Goal: Information Seeking & Learning: Learn about a topic

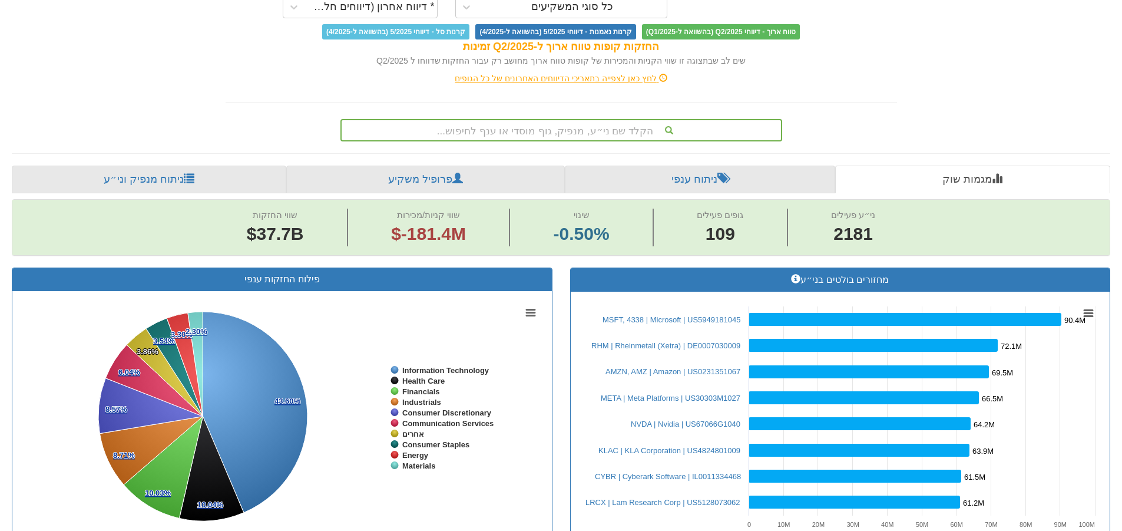
scroll to position [118, 0]
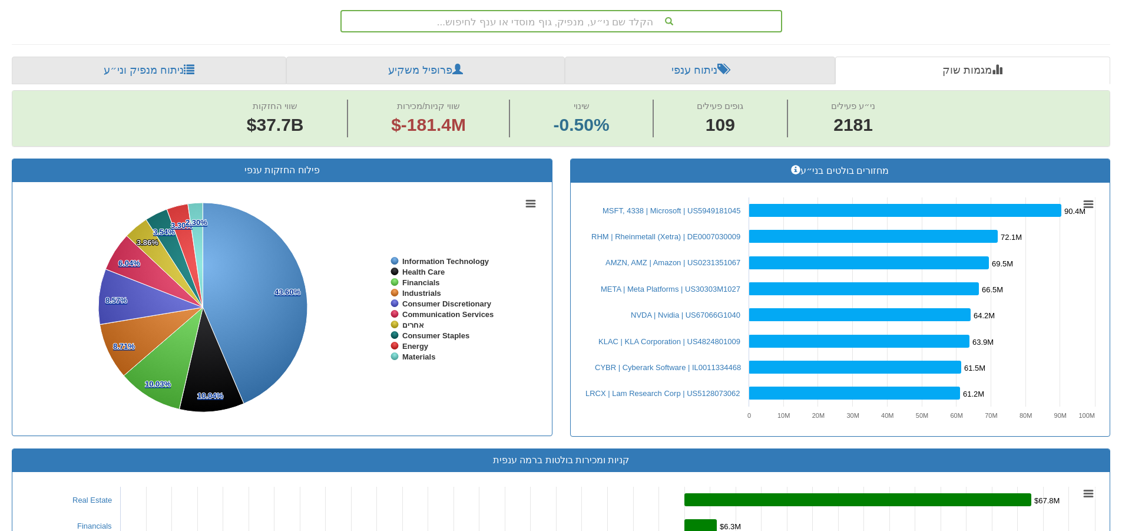
scroll to position [190, 0]
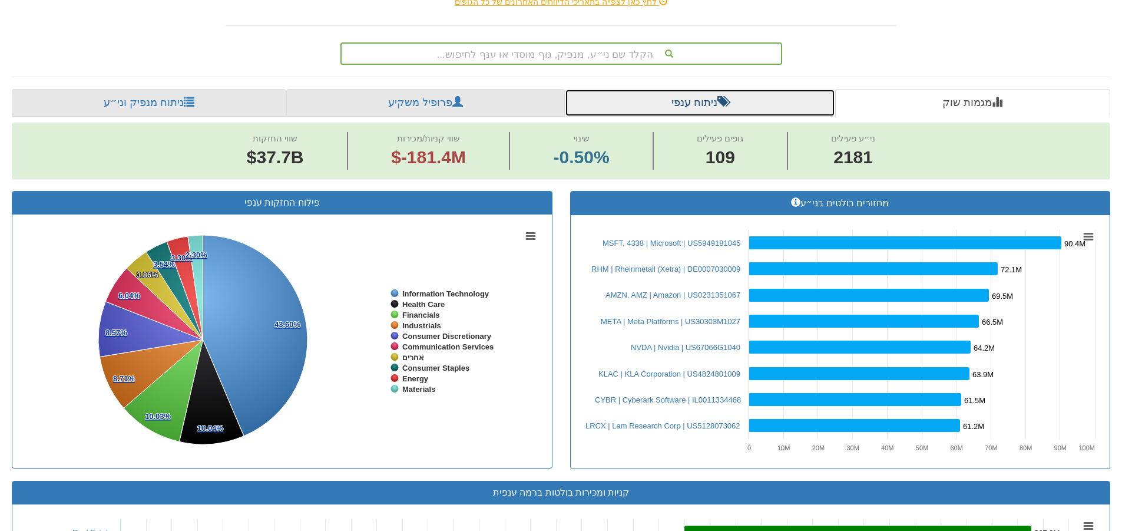
click at [671, 102] on link "ניתוח ענפי" at bounding box center [700, 103] width 270 height 28
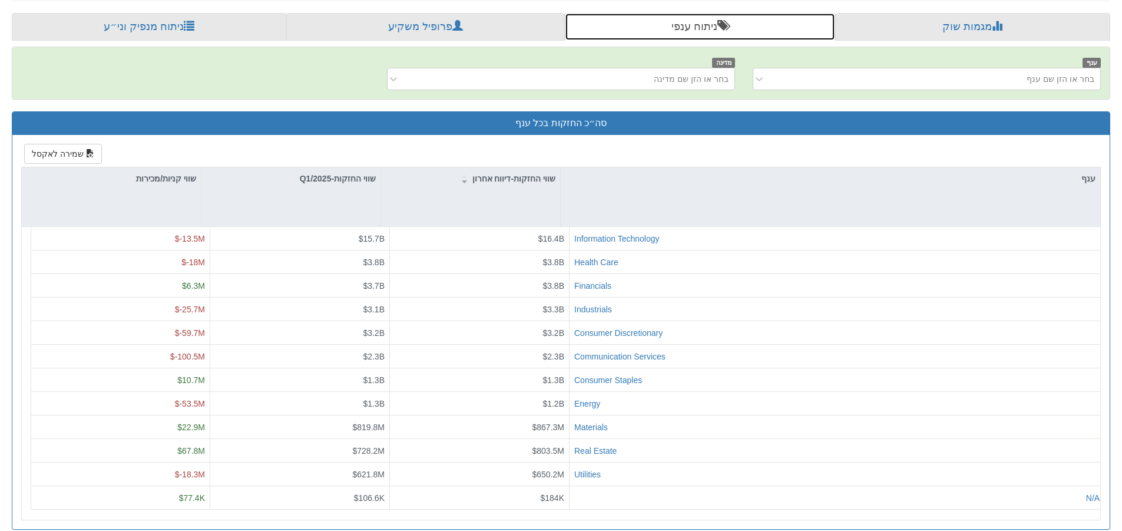
scroll to position [280, 0]
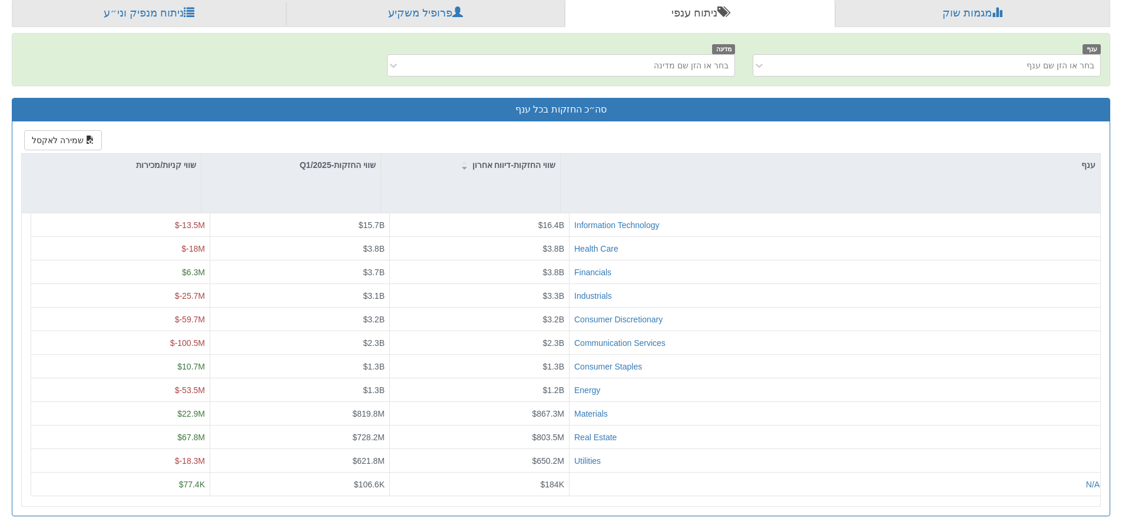
click at [1120, 202] on div "Toggle navigation מניות ואג״ח - החזקות בישראל מניות אג״ח מניות ואג״ח מניות דואל…" at bounding box center [561, 124] width 1122 height 808
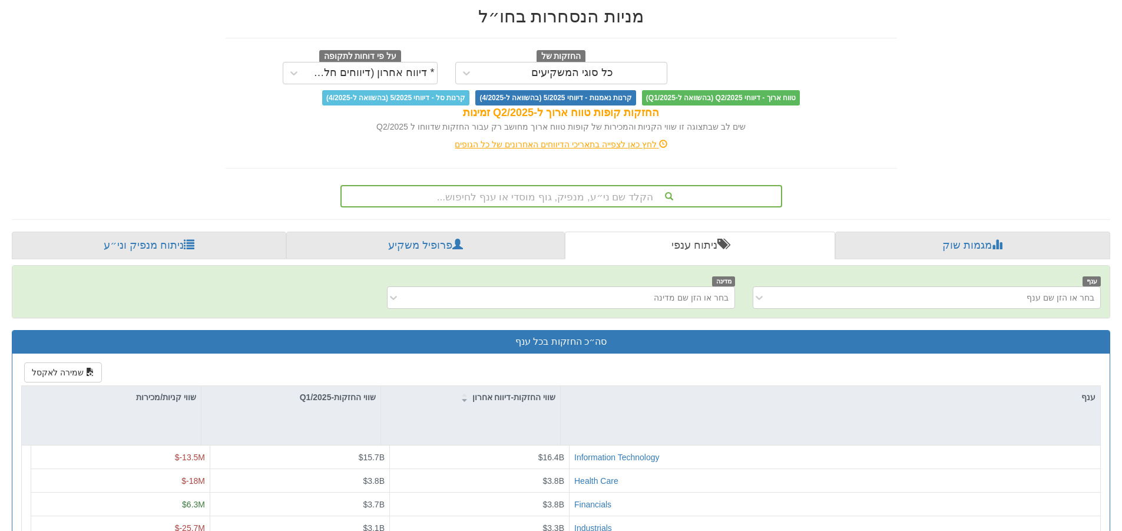
scroll to position [44, 0]
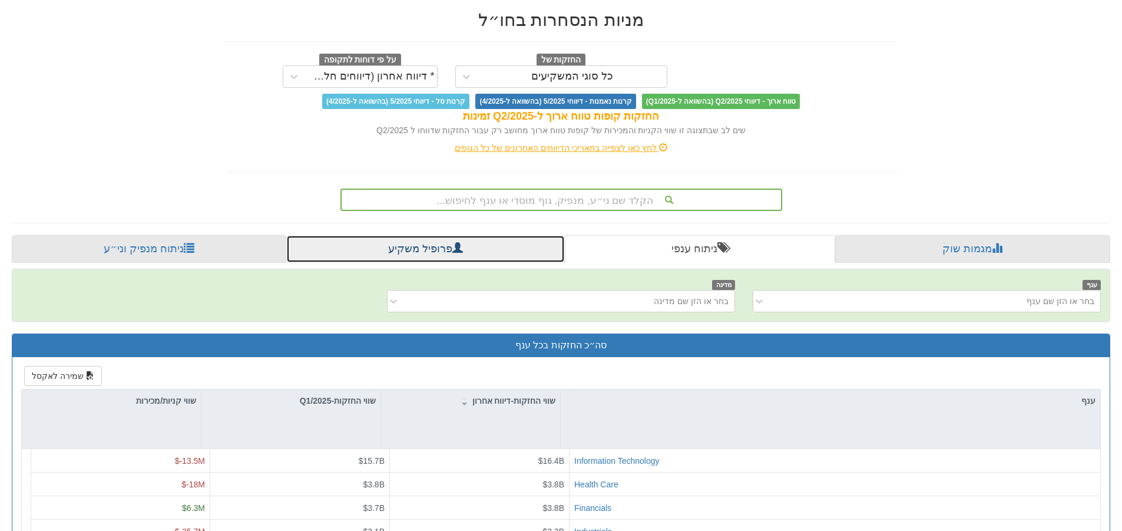
click at [452, 253] on span at bounding box center [457, 247] width 11 height 11
click at [447, 246] on link "פרופיל משקיע" at bounding box center [425, 249] width 278 height 28
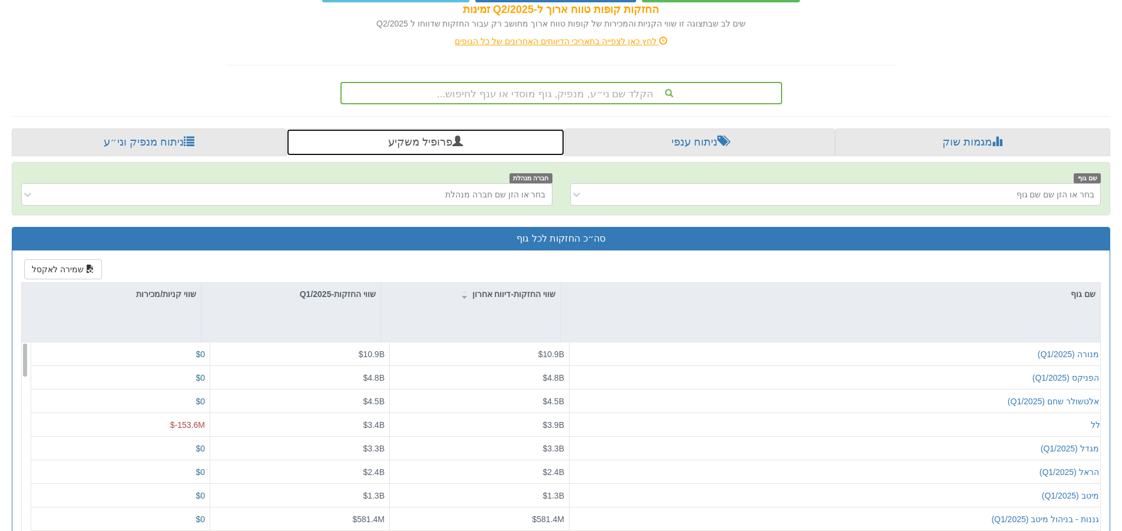
scroll to position [280, 0]
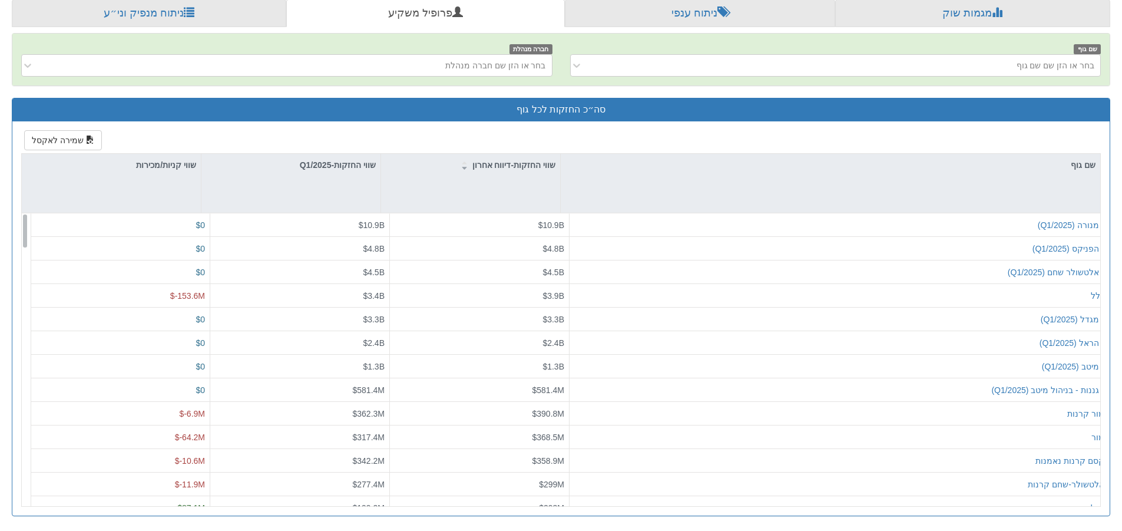
click at [850, 127] on div "שמירה לאקסל שם גוף שווי החזקות-דיווח אחרון שווי החזקות-Q1/2025 שווי קניות/מכירו…" at bounding box center [560, 318] width 1097 height 394
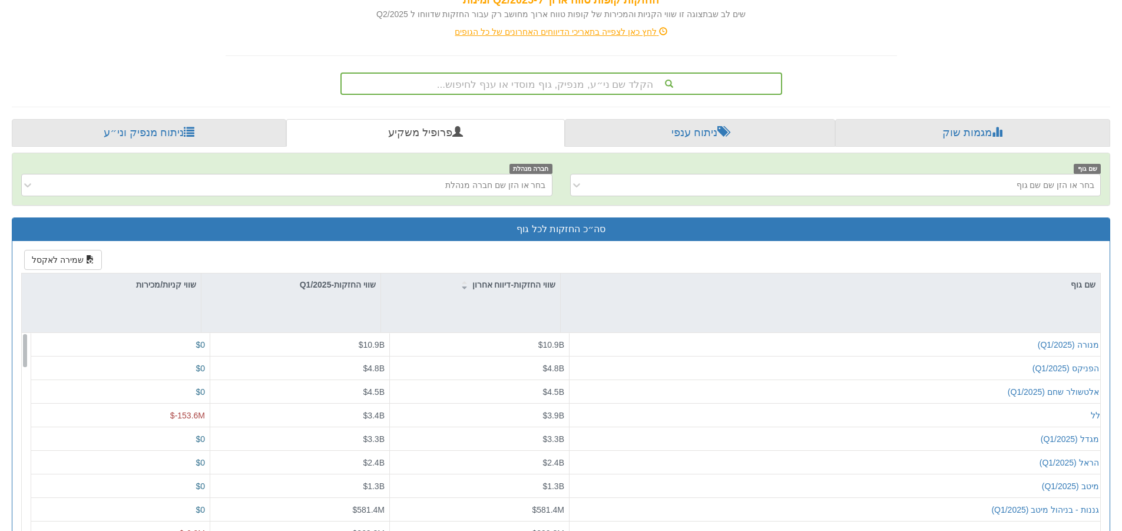
scroll to position [177, 0]
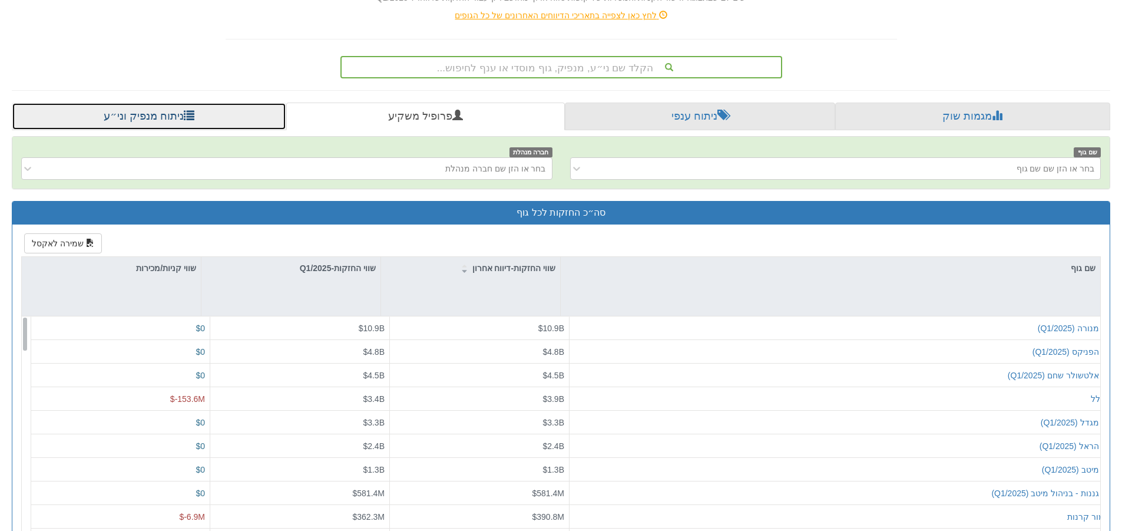
click at [160, 119] on link "ניתוח מנפיק וני״ע" at bounding box center [149, 116] width 274 height 28
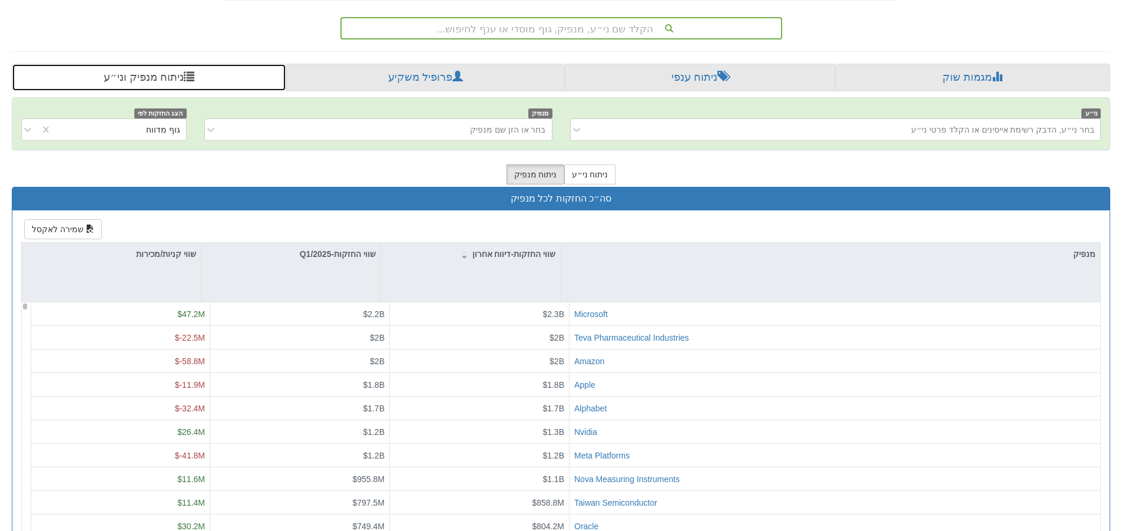
scroll to position [69, 0]
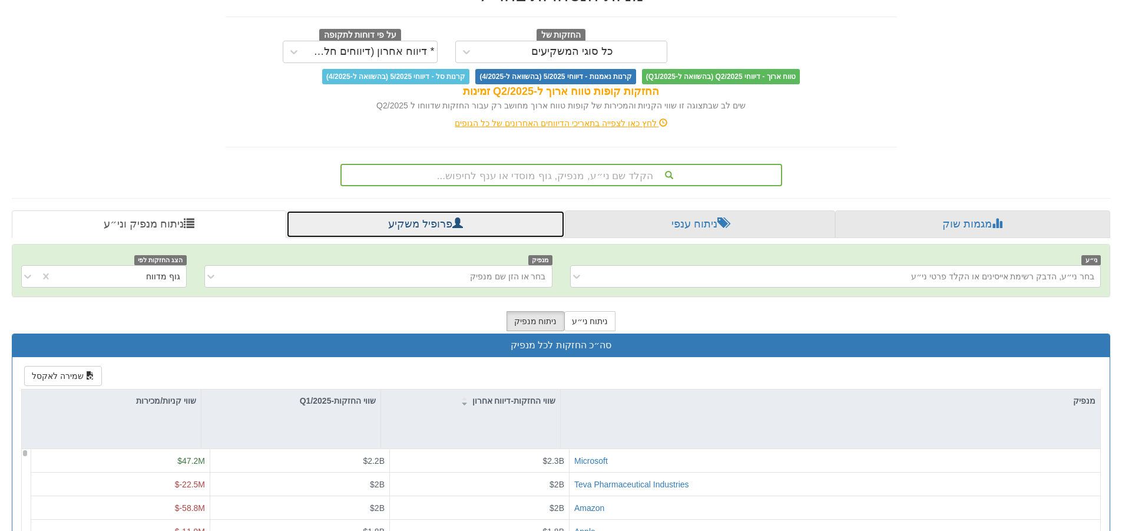
click at [387, 226] on link "פרופיל משקיע" at bounding box center [425, 224] width 278 height 28
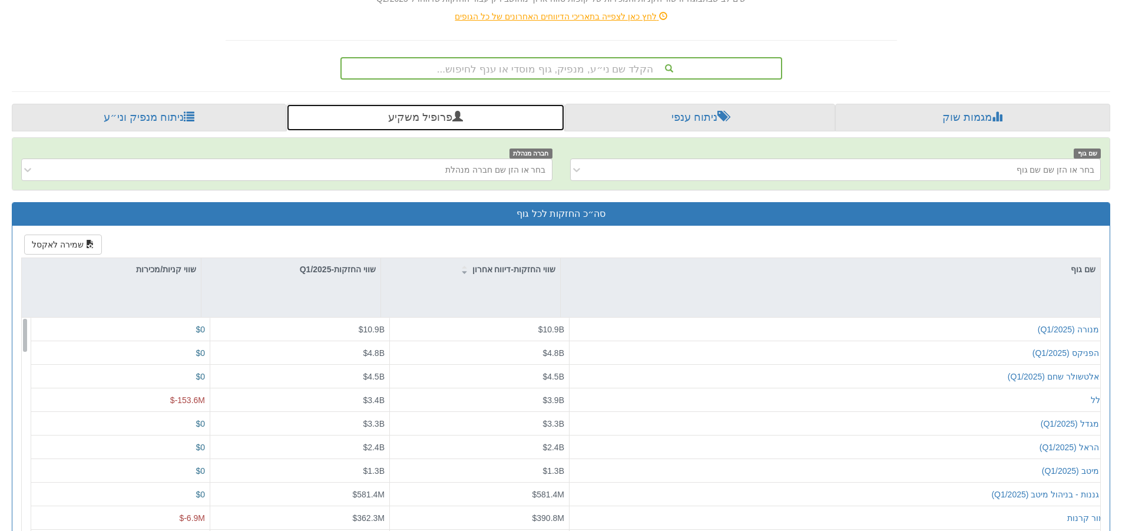
scroll to position [177, 0]
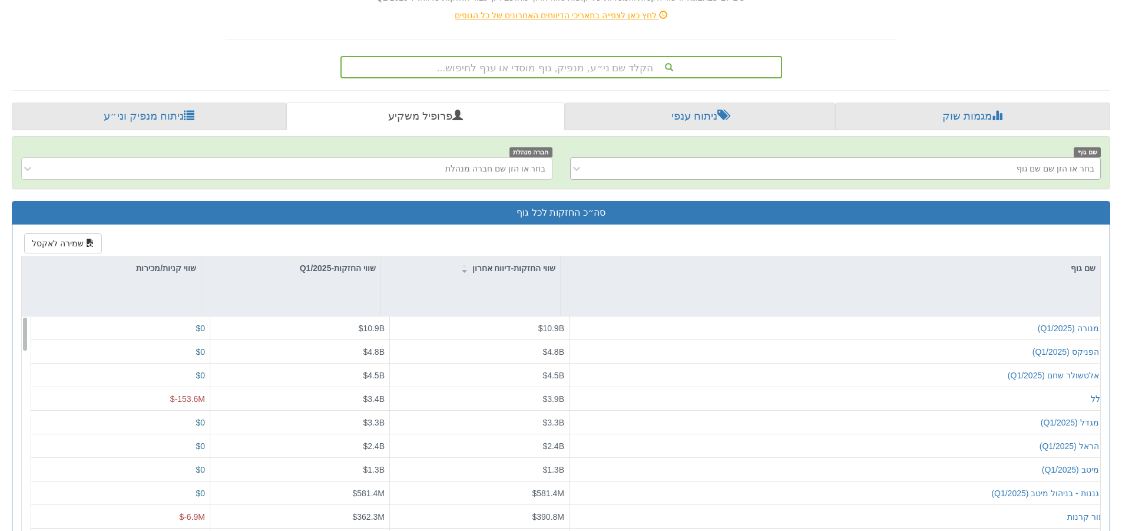
click at [693, 168] on div "בחר או הזן שם שם גוף" at bounding box center [845, 168] width 512 height 19
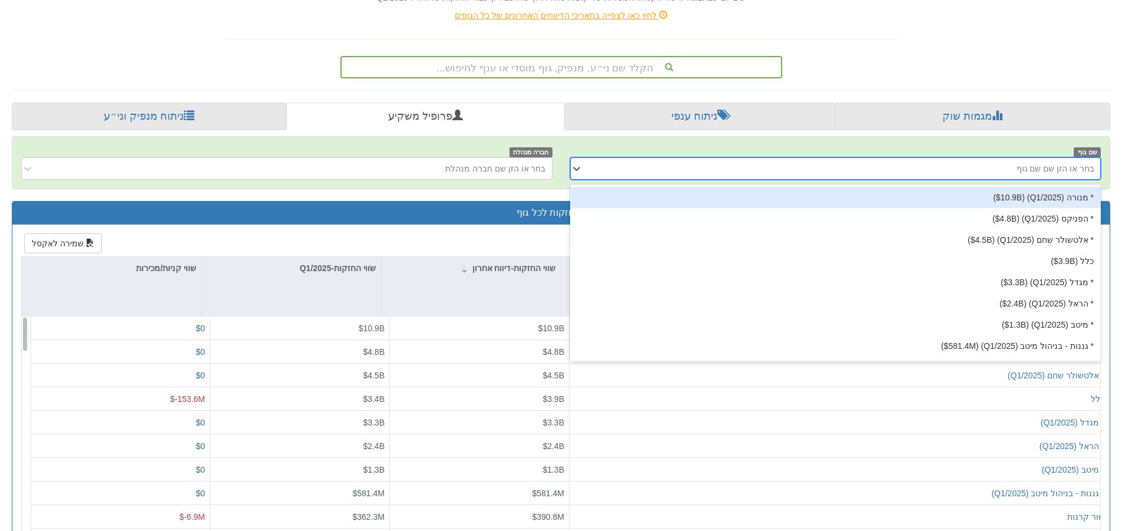
click at [742, 203] on div "* מנורה ‎($10.9B‎)‎ (Q1/2025)" at bounding box center [835, 197] width 531 height 21
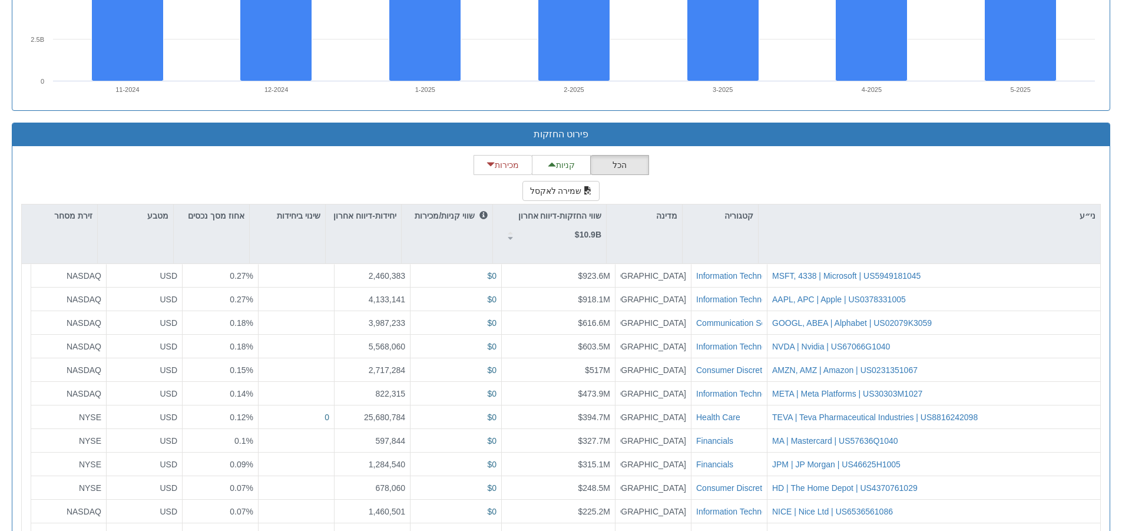
scroll to position [1117, 0]
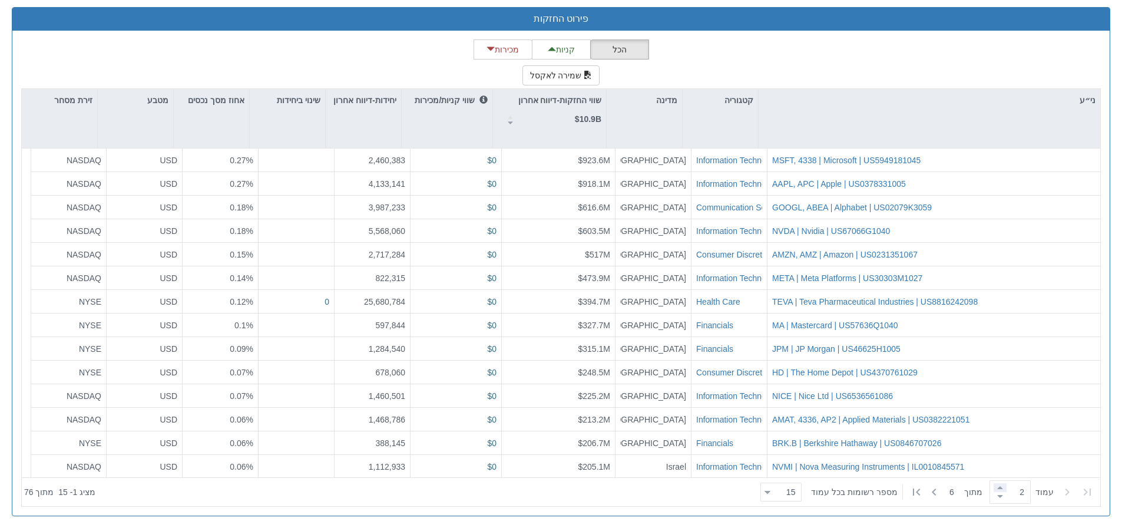
click at [1003, 488] on span at bounding box center [1000, 487] width 13 height 9
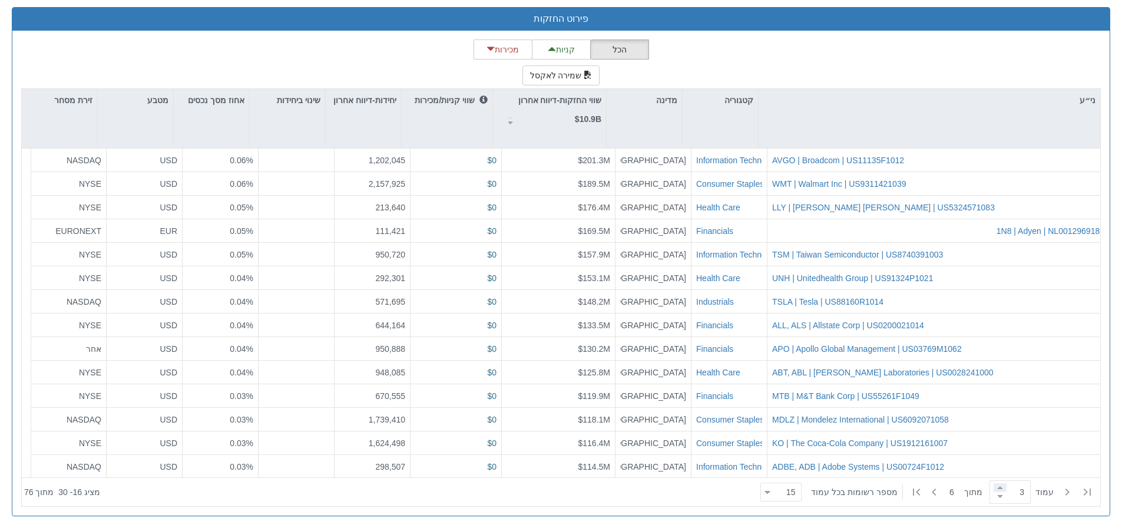
click at [1003, 488] on span at bounding box center [1000, 487] width 13 height 9
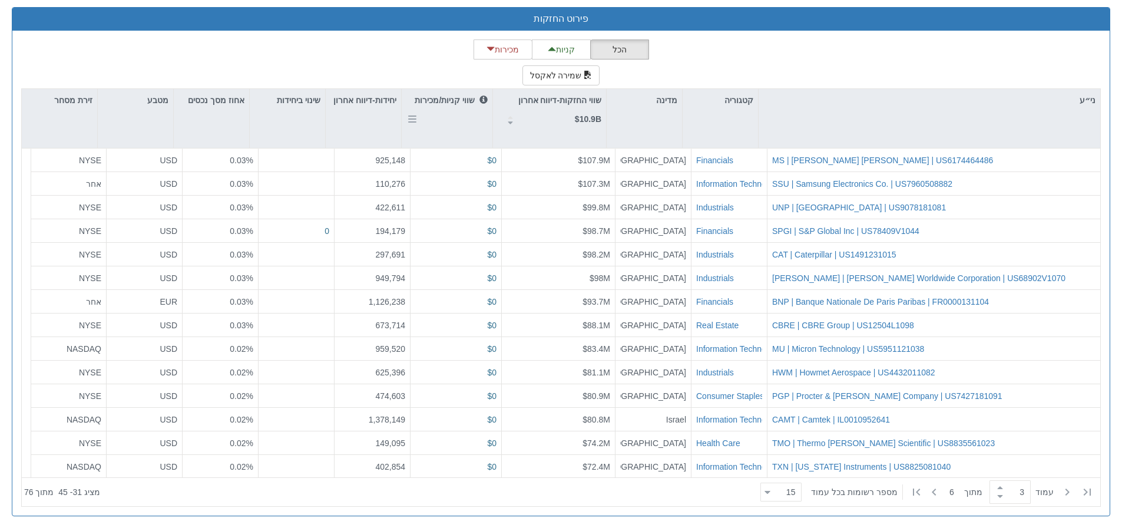
click at [455, 97] on p "שווי קניות/מכירות" at bounding box center [451, 100] width 73 height 13
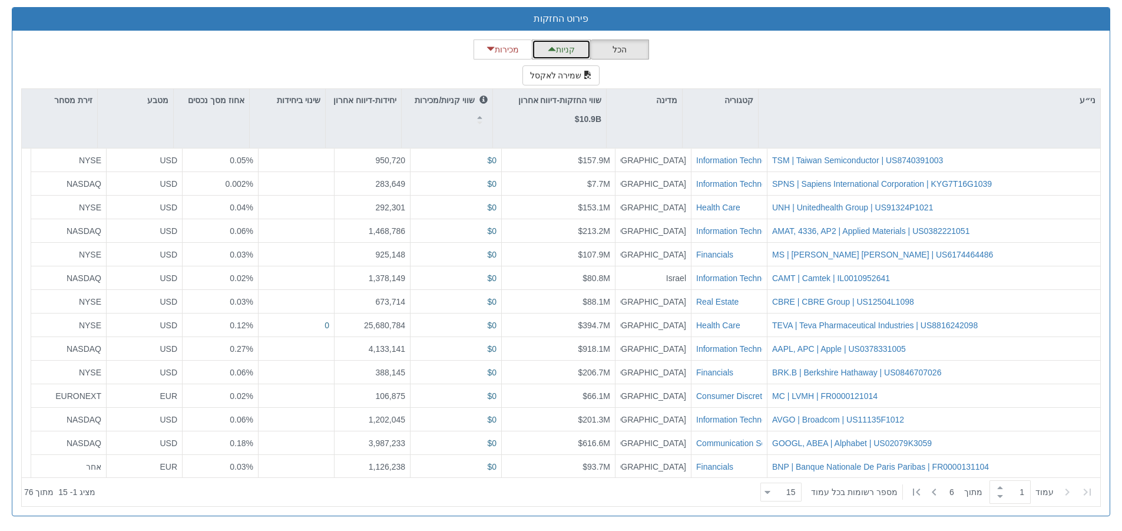
click at [545, 47] on button "קניות" at bounding box center [561, 49] width 59 height 20
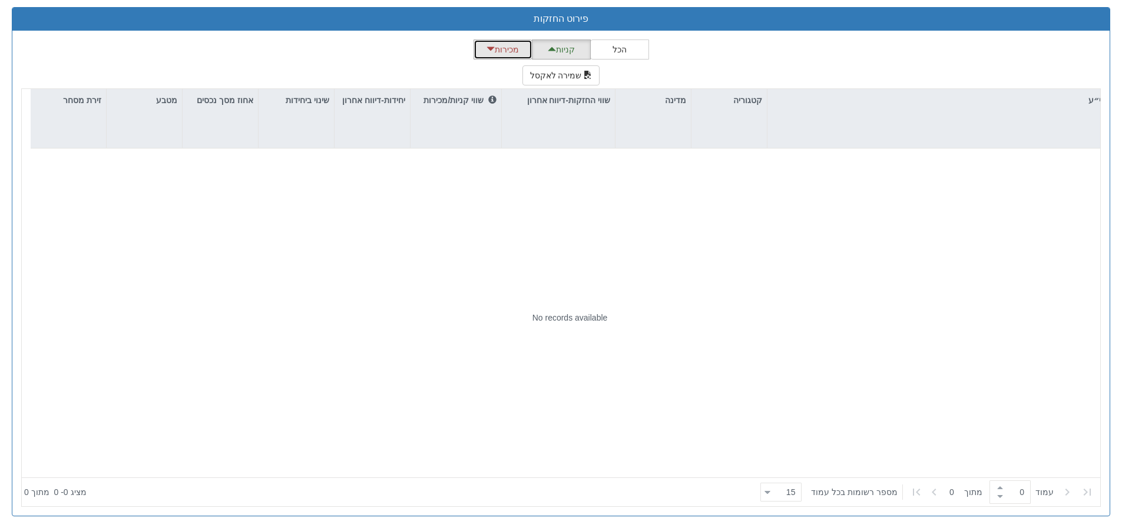
click at [507, 52] on button "מכירות" at bounding box center [503, 49] width 59 height 20
click at [626, 53] on button "הכל" at bounding box center [619, 49] width 59 height 20
type input "1"
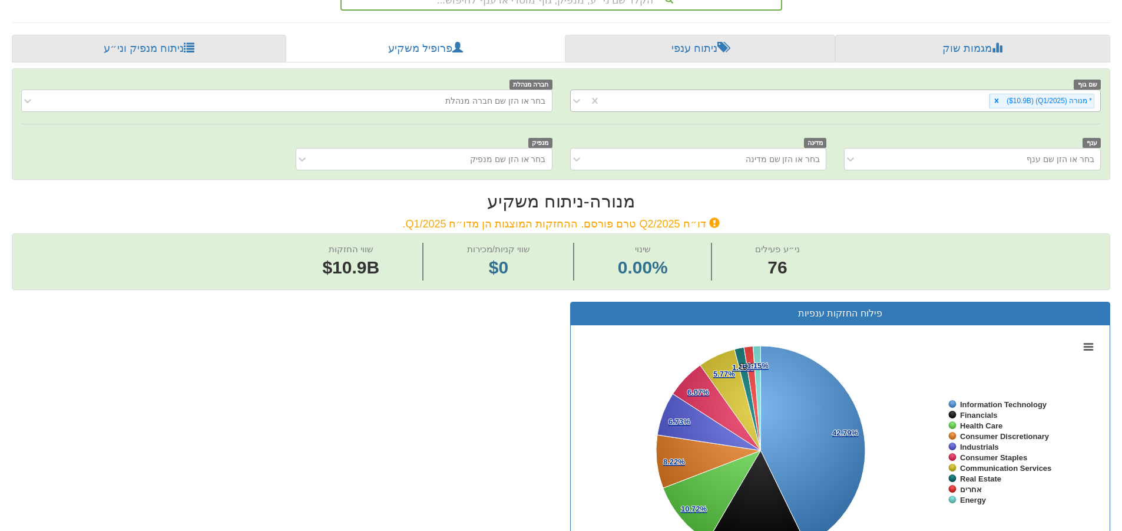
scroll to position [233, 0]
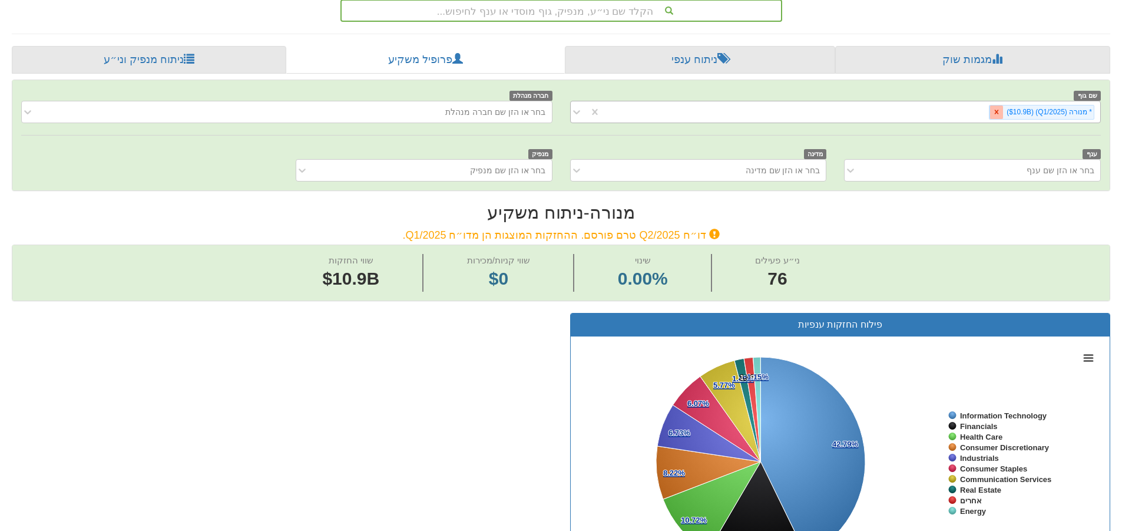
click at [998, 110] on icon at bounding box center [997, 112] width 8 height 8
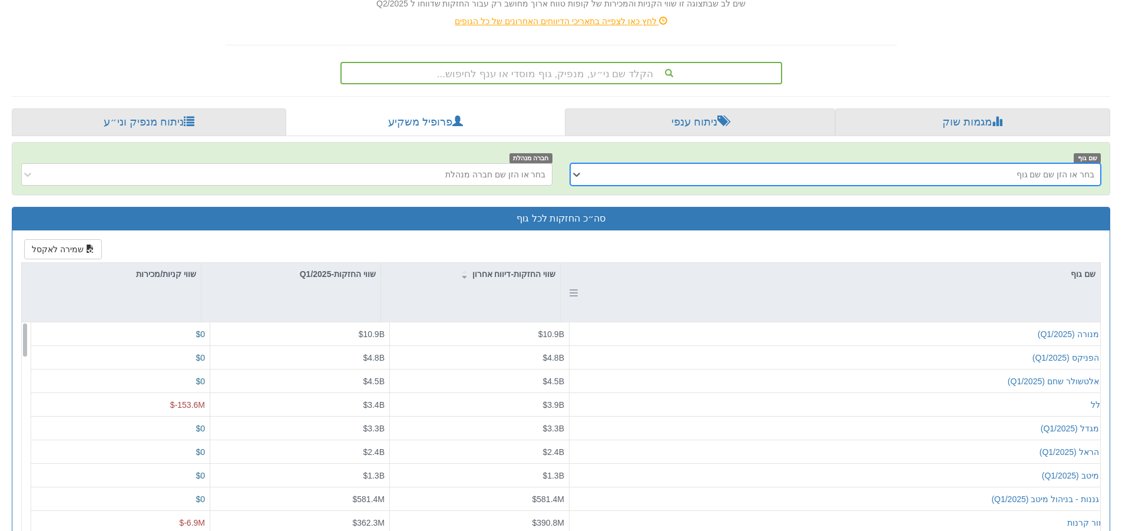
scroll to position [280, 0]
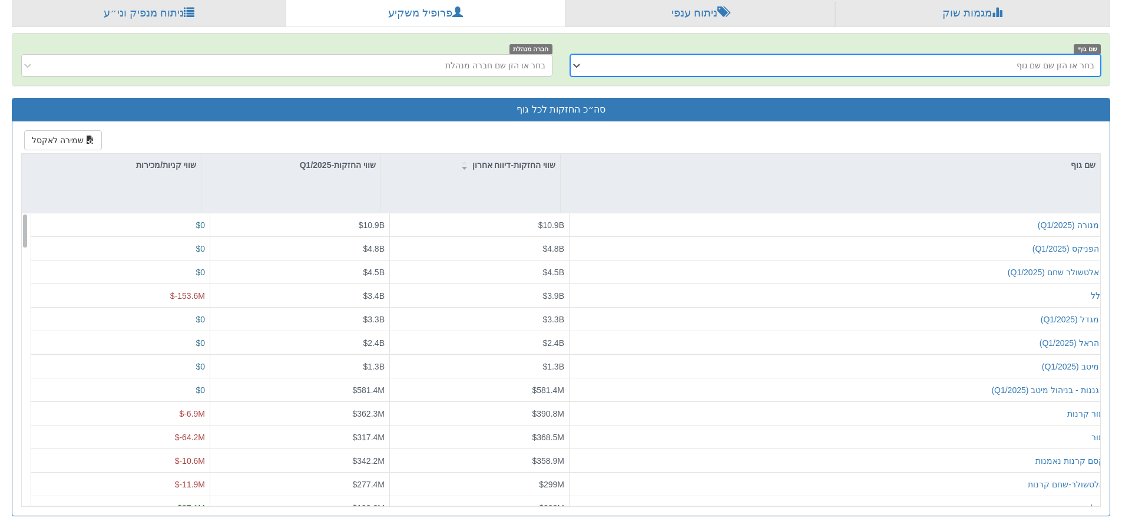
click at [786, 65] on div "בחר או הזן שם שם גוף" at bounding box center [845, 65] width 512 height 19
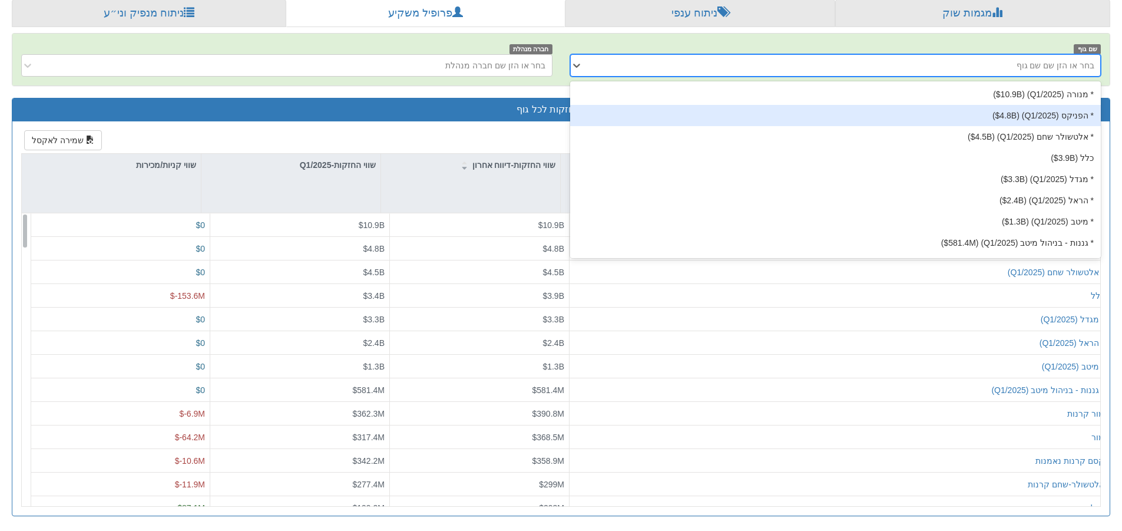
click at [848, 110] on div "* הפניקס ‎($4.8B‎)‎ (Q1/2025)" at bounding box center [835, 115] width 531 height 21
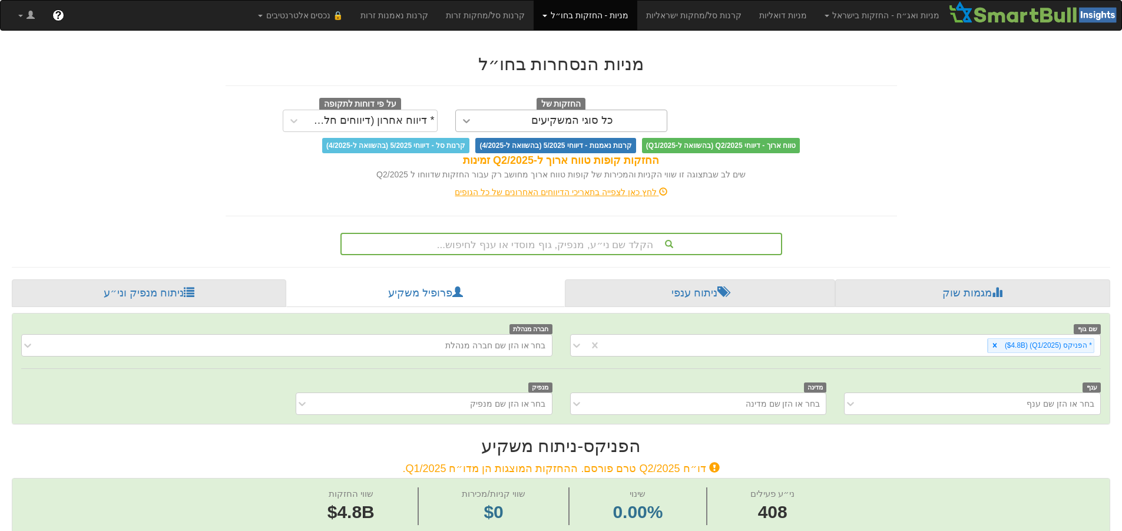
click at [477, 115] on div at bounding box center [466, 120] width 21 height 21
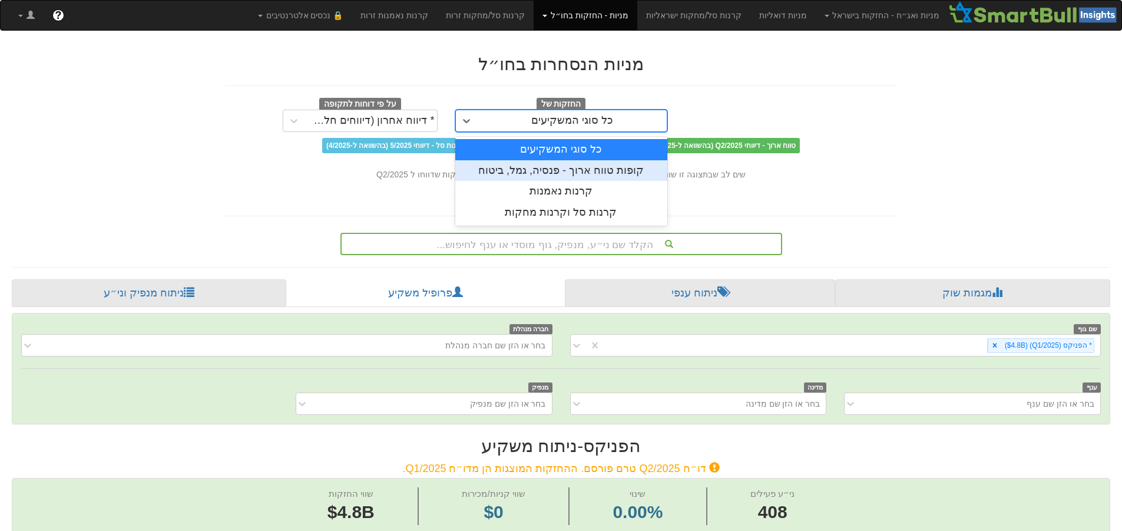
click at [498, 169] on div "קופות טווח ארוך - פנסיה, גמל, ביטוח" at bounding box center [561, 170] width 212 height 21
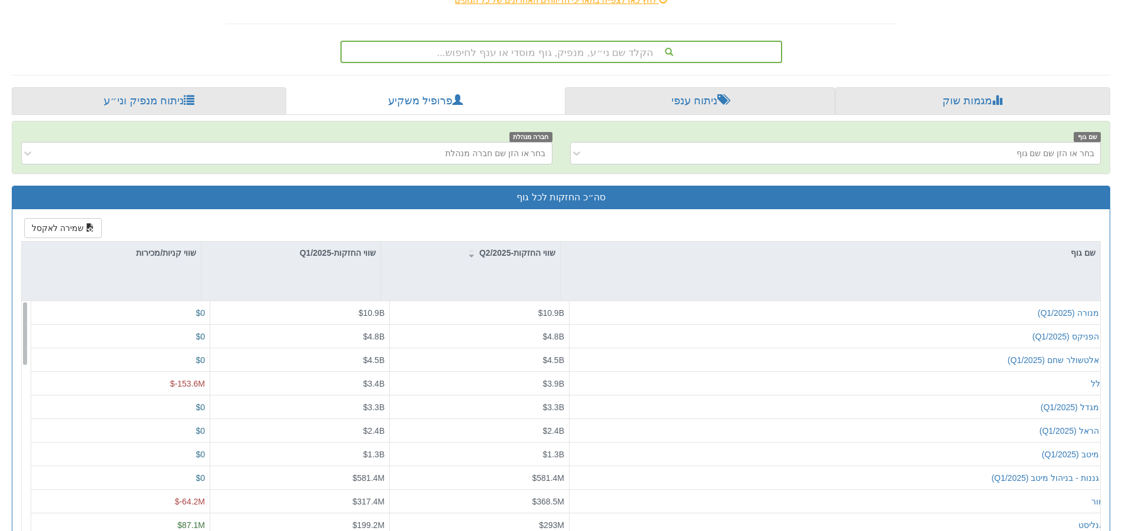
scroll to position [264, 0]
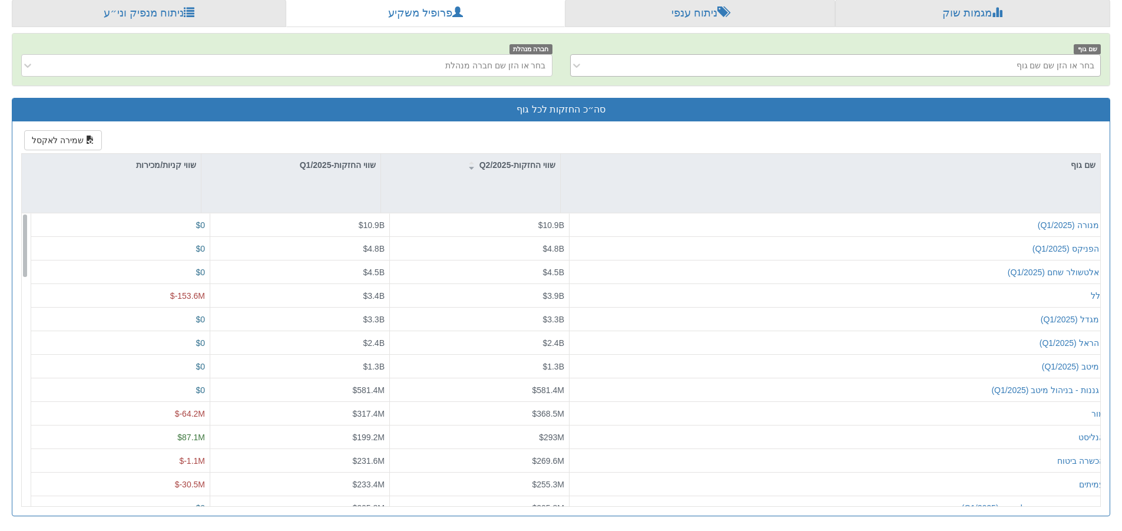
click at [690, 66] on div "בחר או הזן שם שם גוף" at bounding box center [845, 65] width 512 height 19
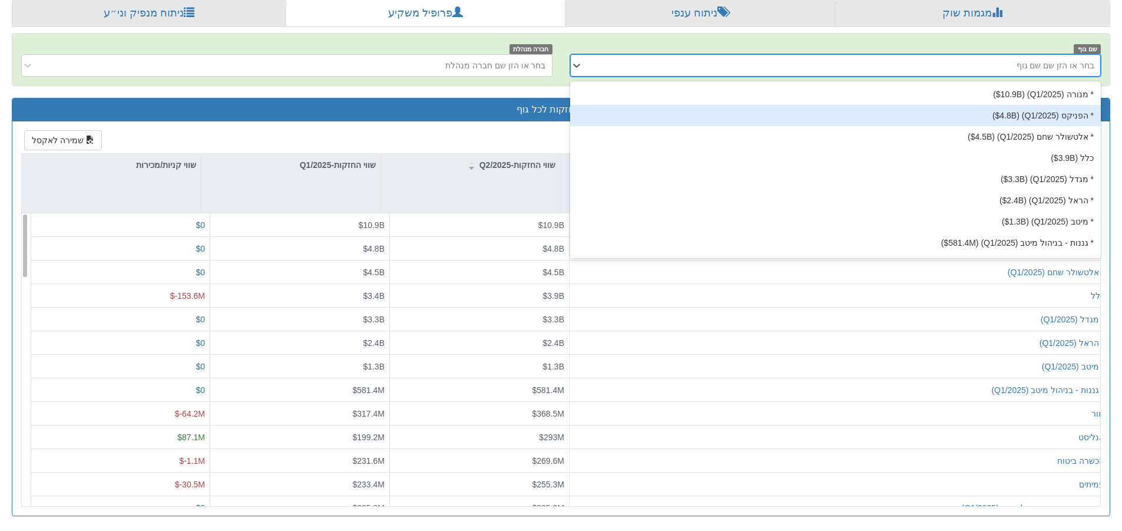
click at [713, 111] on div "* הפניקס ‎($4.8B‎)‎ (Q1/2025)" at bounding box center [835, 115] width 531 height 21
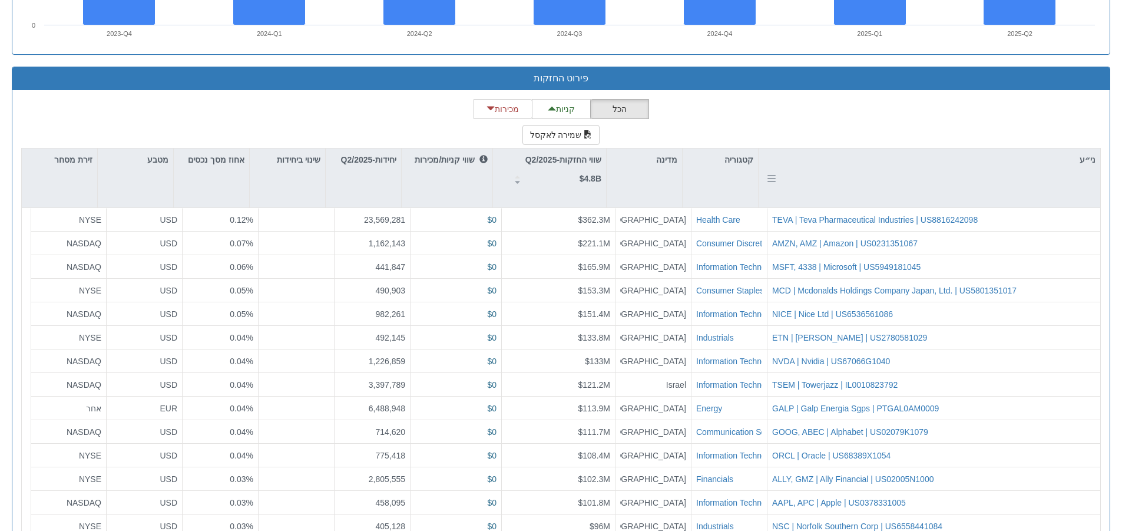
scroll to position [1043, 0]
click at [452, 163] on p "שווי קניות/מכירות" at bounding box center [451, 159] width 73 height 13
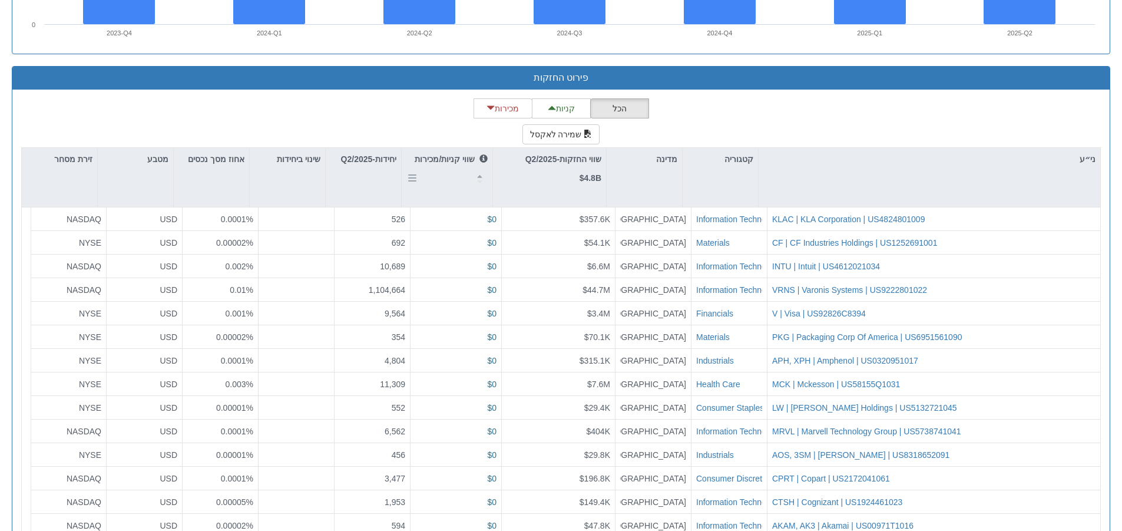
click at [452, 163] on p "שווי קניות/מכירות" at bounding box center [451, 159] width 73 height 13
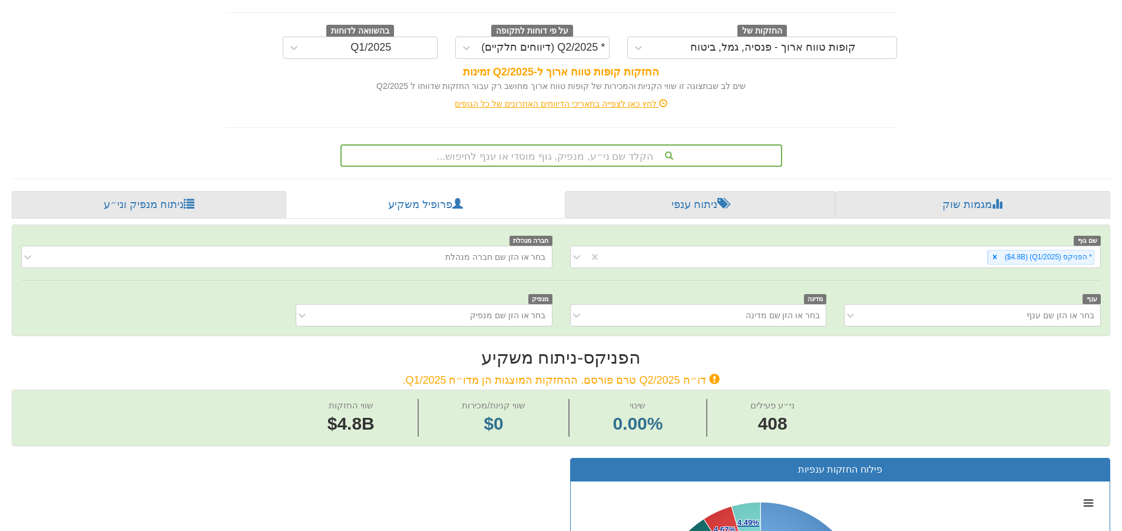
scroll to position [0, 0]
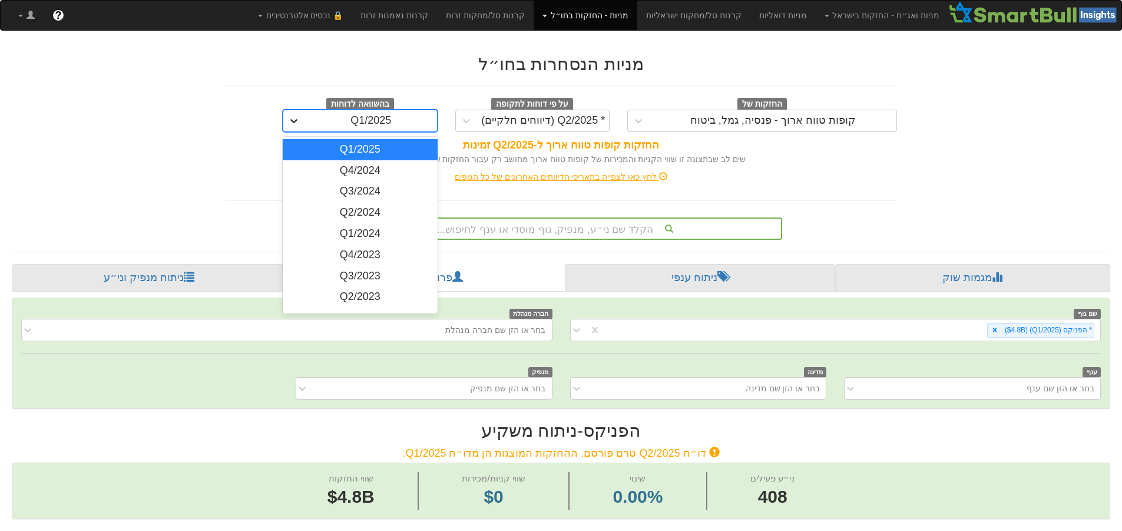
click at [299, 125] on icon at bounding box center [294, 121] width 12 height 12
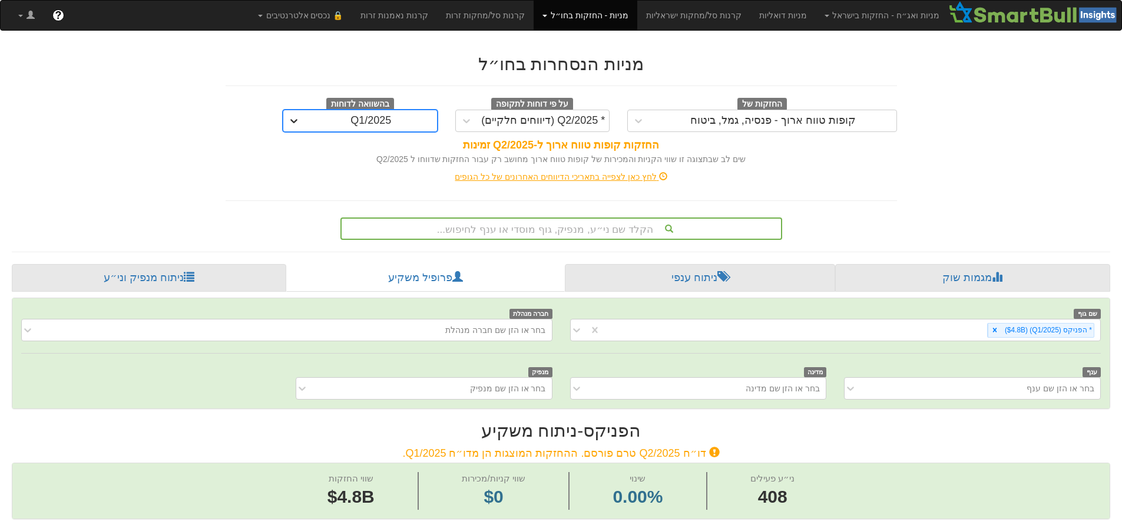
click at [299, 125] on icon at bounding box center [294, 121] width 12 height 12
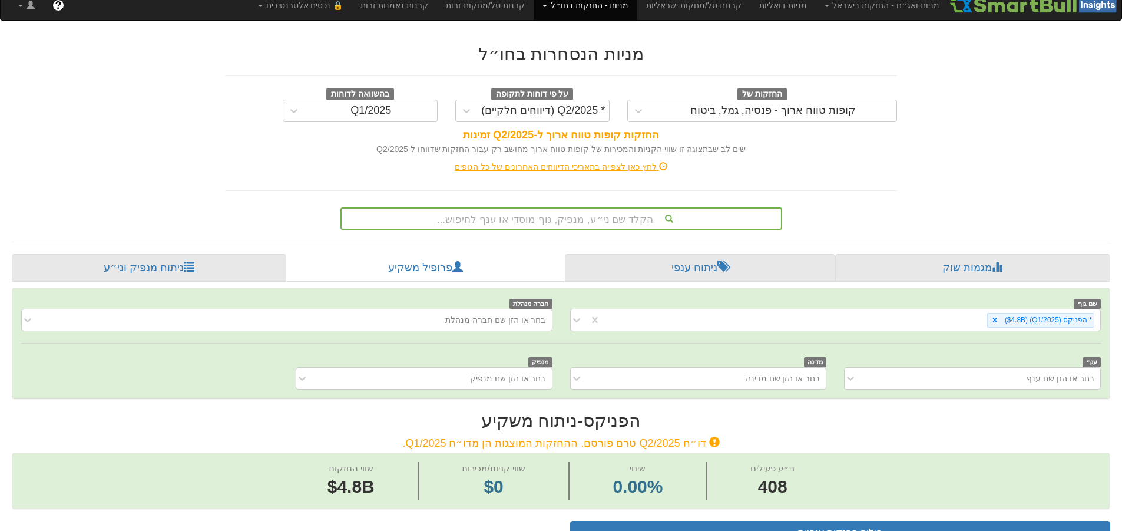
scroll to position [177, 0]
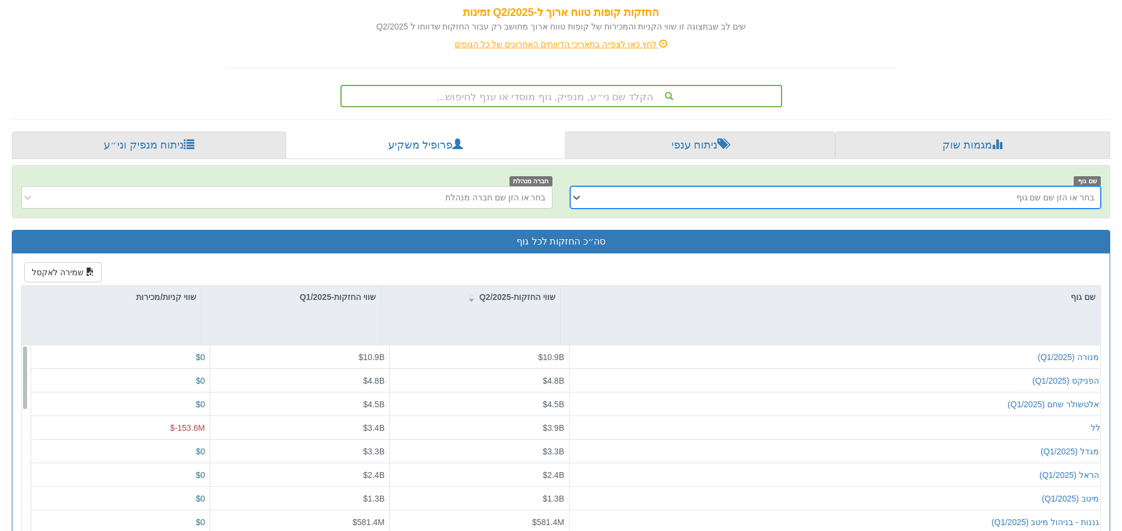
scroll to position [264, 0]
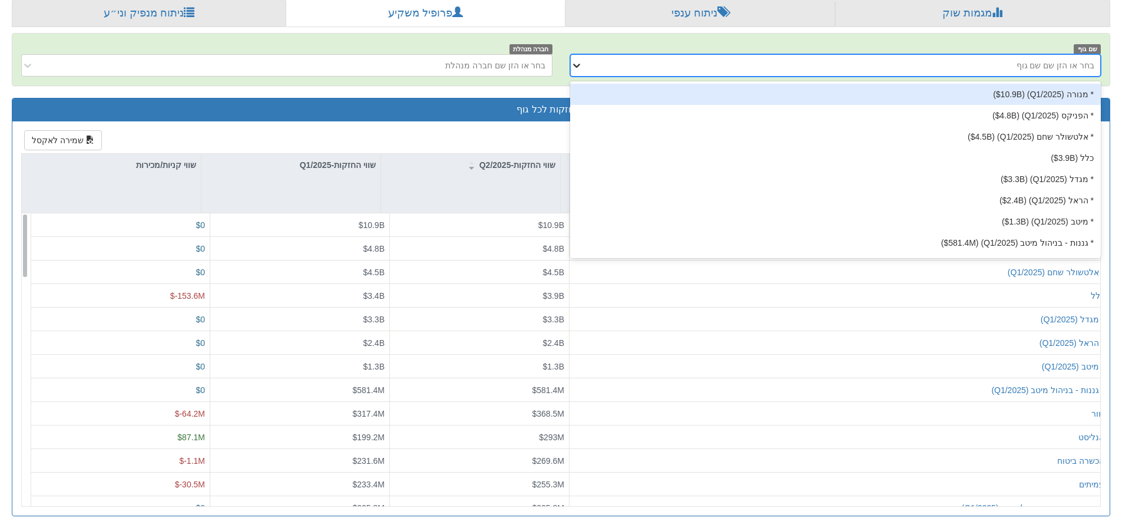
click at [580, 68] on icon at bounding box center [577, 65] width 12 height 12
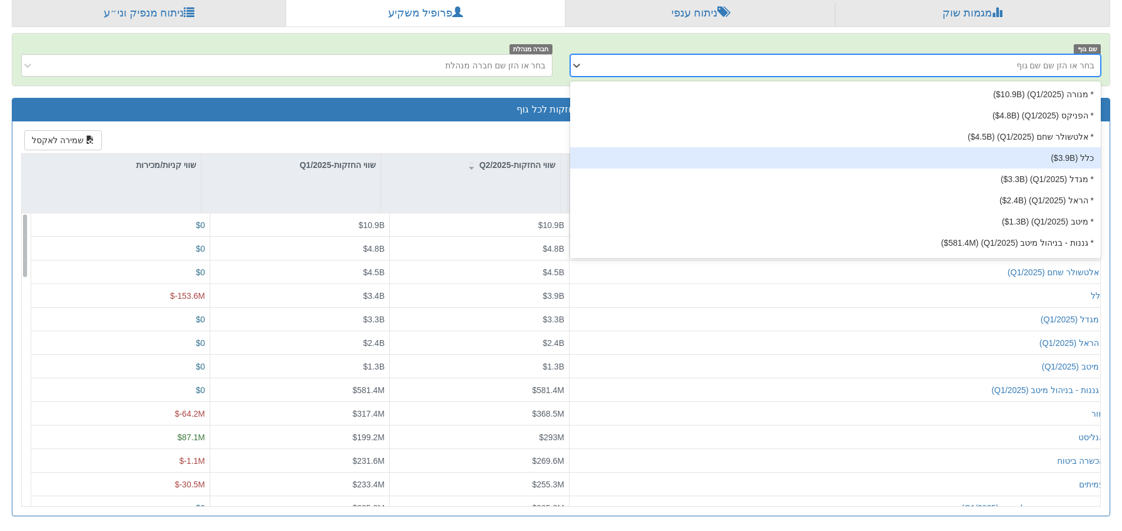
click at [793, 150] on div "כלל ‎($3.9B‎)‎" at bounding box center [835, 157] width 531 height 21
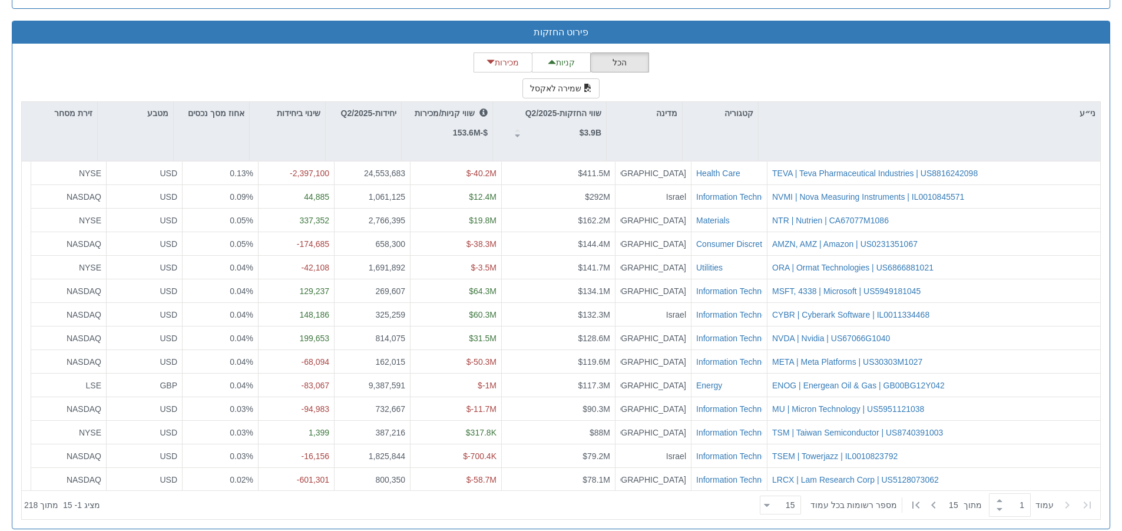
scroll to position [1085, 0]
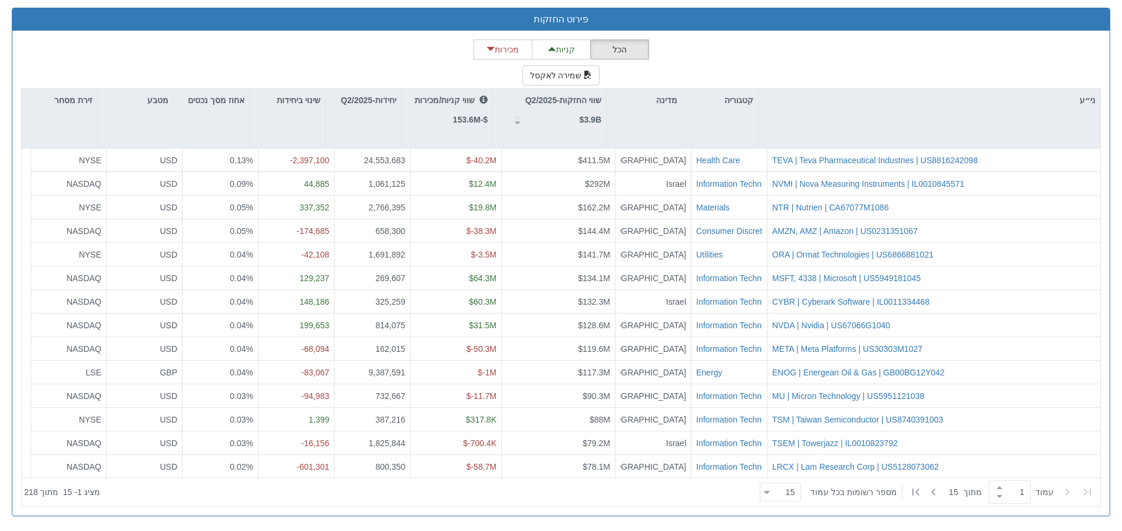
click at [859, 66] on div "הכל קניות מכירות שמירה לאקסל ני״ע קטגוריה מדינה שווי החזקות-Q2/2025 $3.9B שווי …" at bounding box center [561, 272] width 1080 height 467
drag, startPoint x: 874, startPoint y: 59, endPoint x: 965, endPoint y: 38, distance: 93.0
click at [874, 59] on div "הכל קניות מכירות שמירה לאקסל ני״ע קטגוריה מדינה שווי החזקות-Q2/2025 $3.9B שווי …" at bounding box center [561, 272] width 1080 height 467
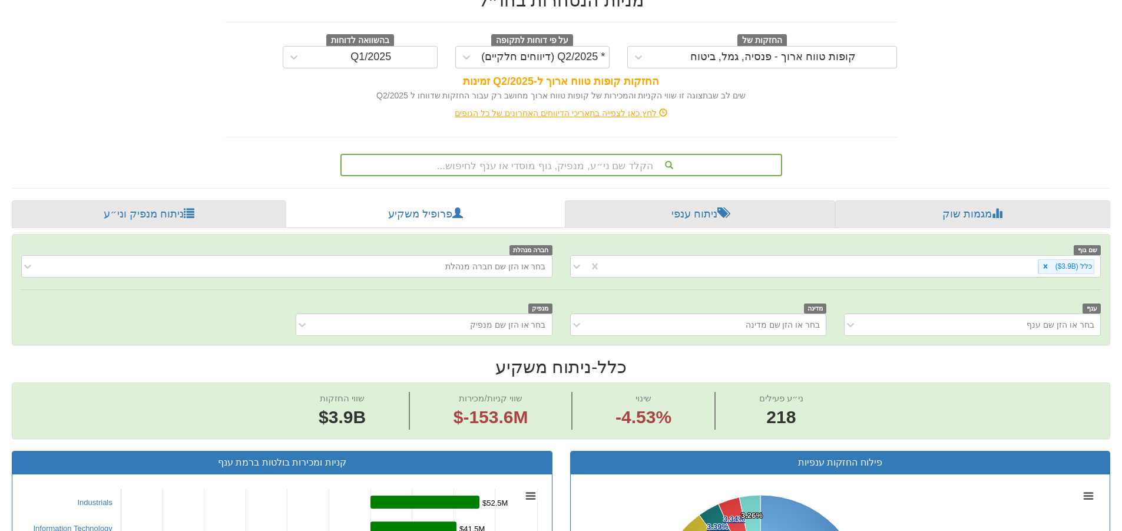
scroll to position [58, 0]
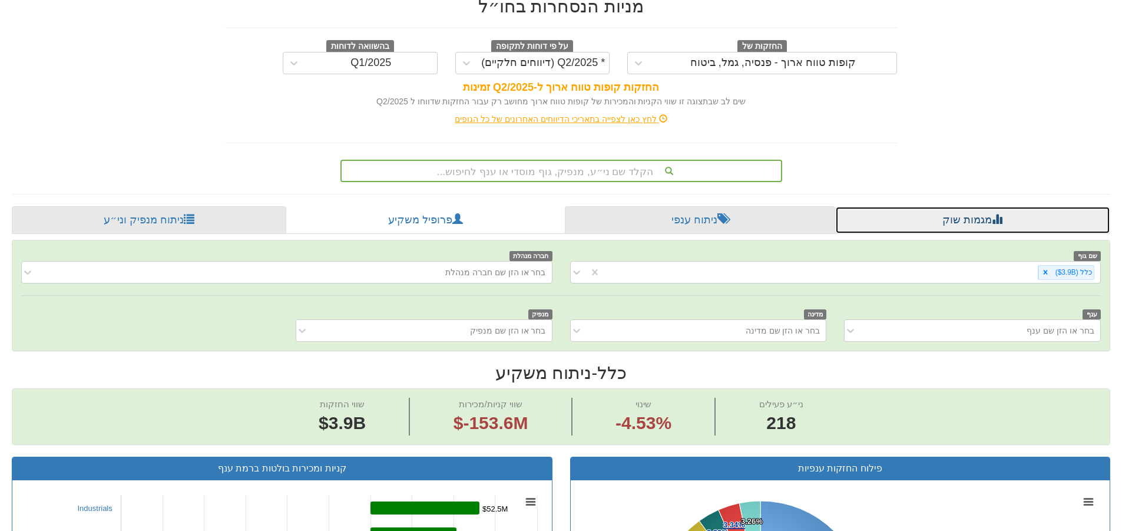
click at [916, 219] on link "מגמות שוק" at bounding box center [972, 220] width 275 height 28
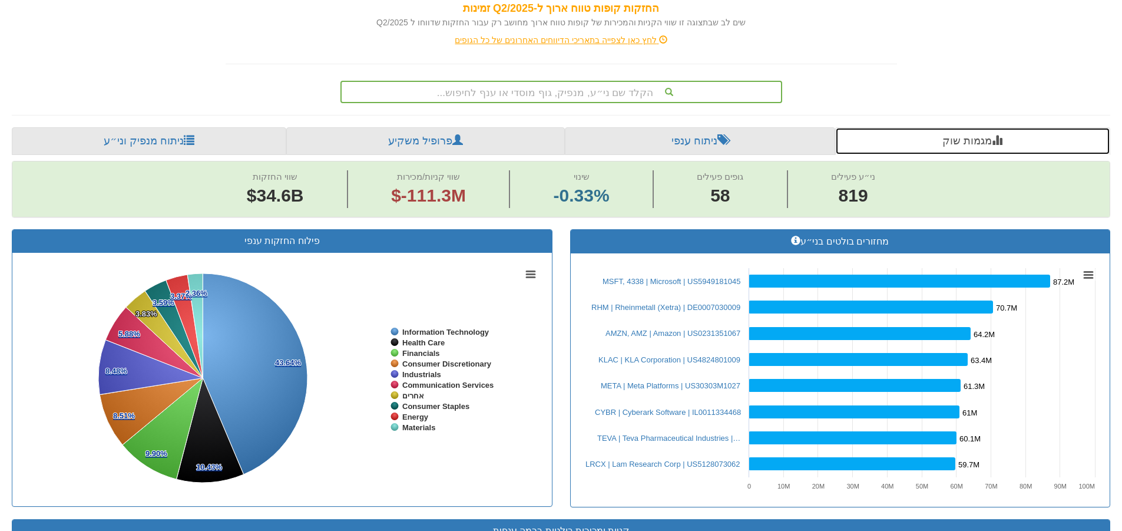
scroll to position [106, 0]
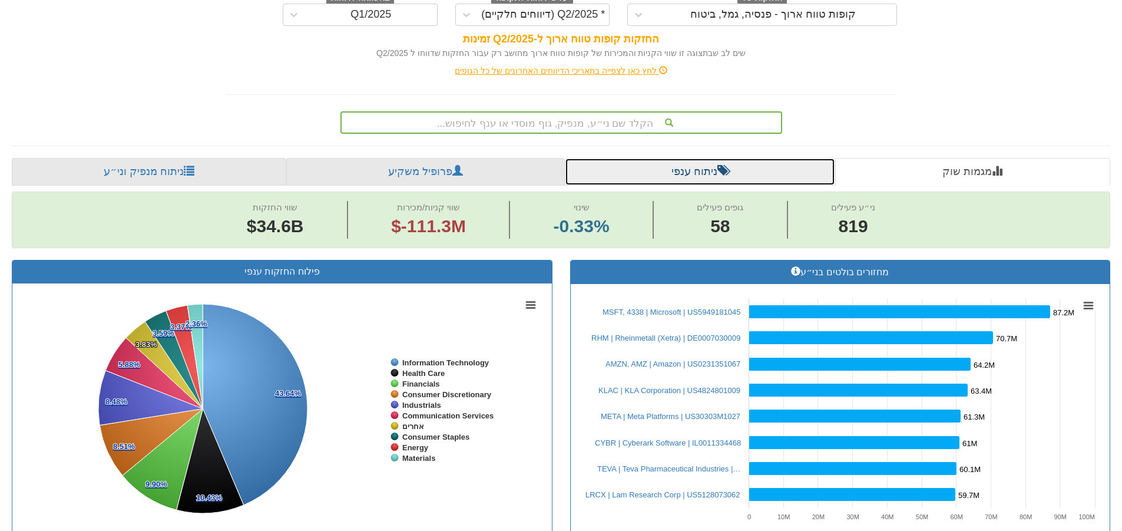
click at [674, 174] on link "ניתוח ענפי" at bounding box center [700, 172] width 270 height 28
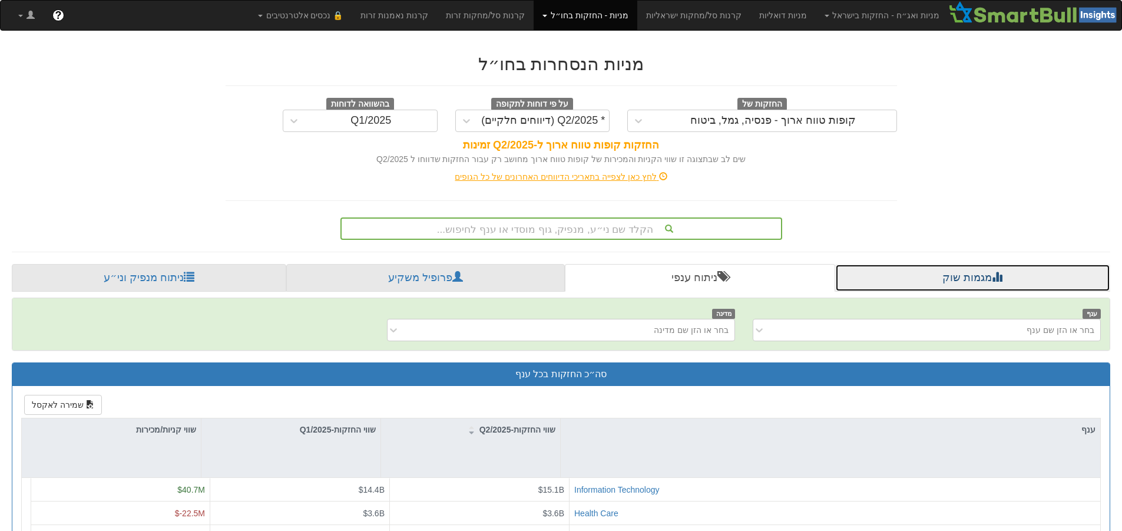
click at [911, 276] on link "מגמות שוק" at bounding box center [972, 278] width 275 height 28
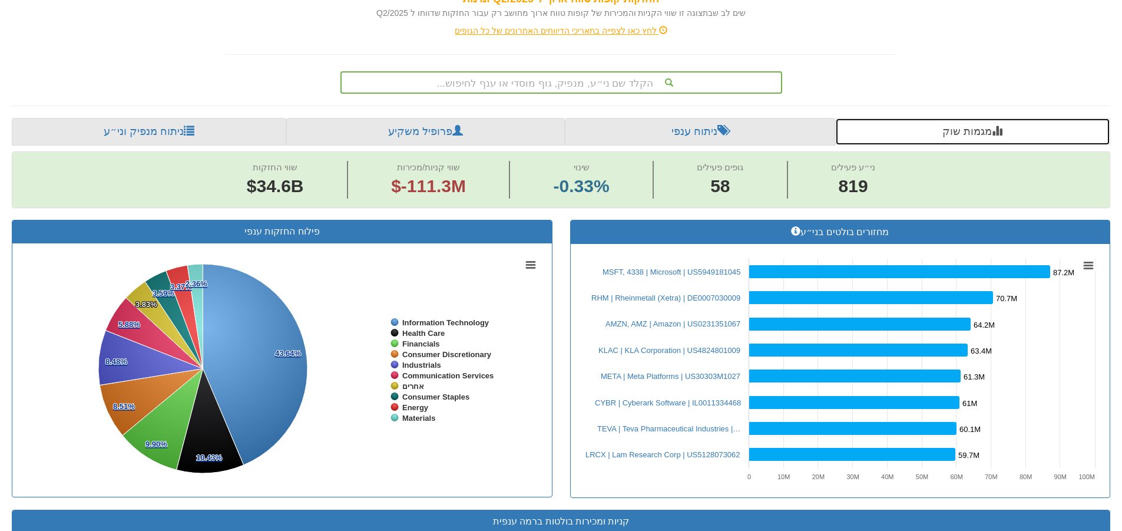
scroll to position [125, 0]
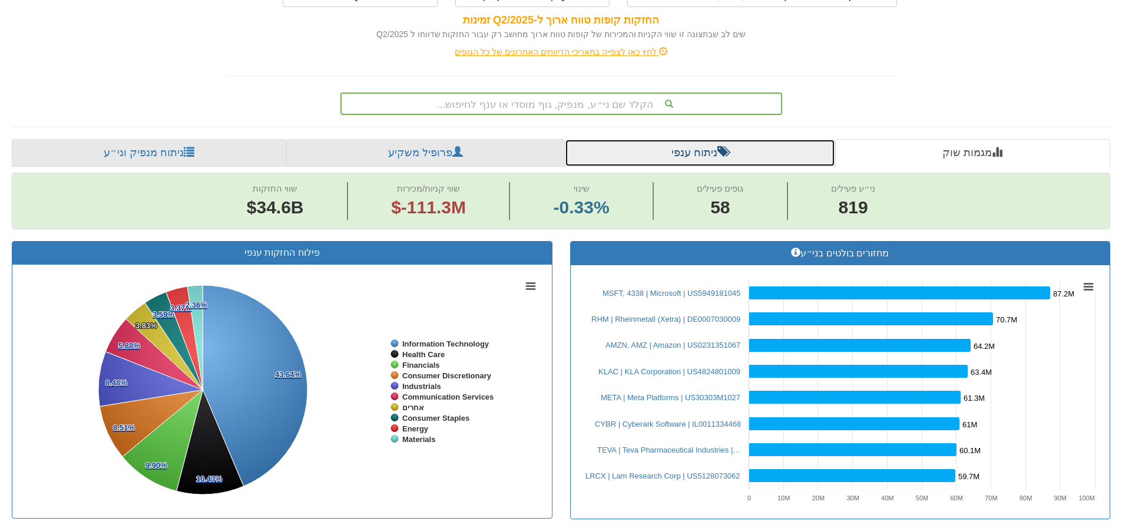
click at [732, 156] on link "ניתוח ענפי" at bounding box center [700, 153] width 270 height 28
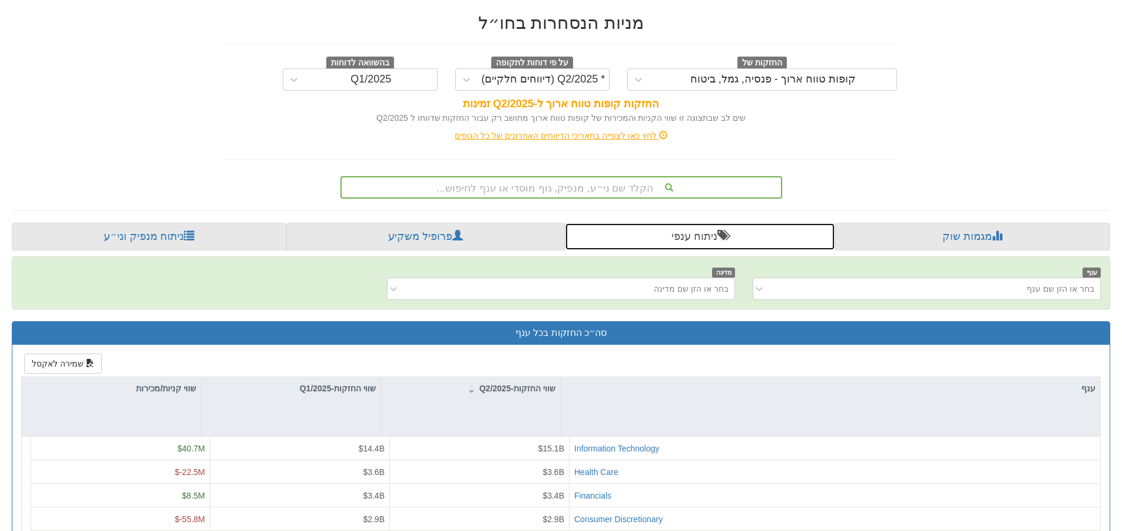
scroll to position [33, 0]
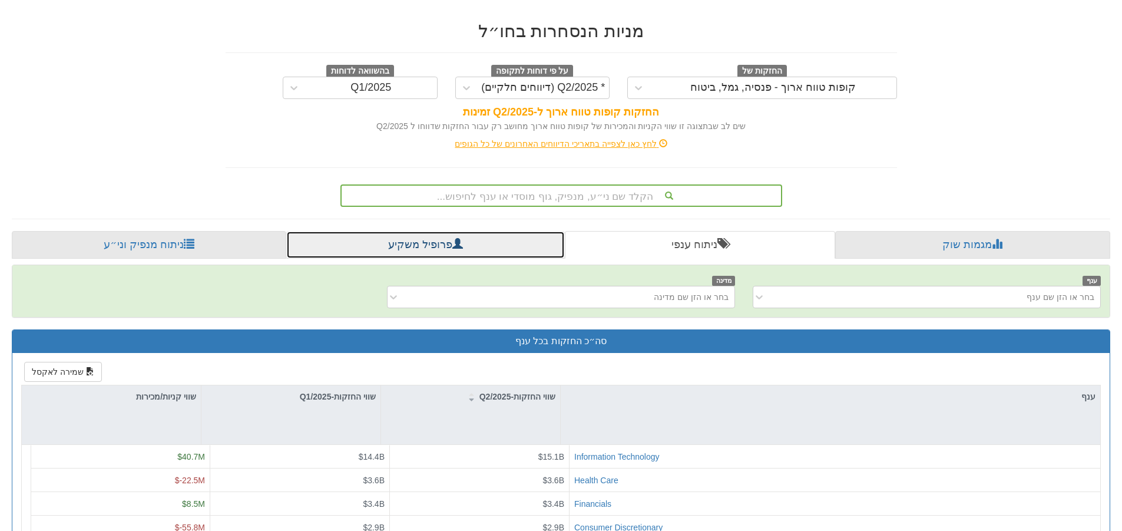
click at [476, 242] on link "פרופיל משקיע" at bounding box center [425, 245] width 278 height 28
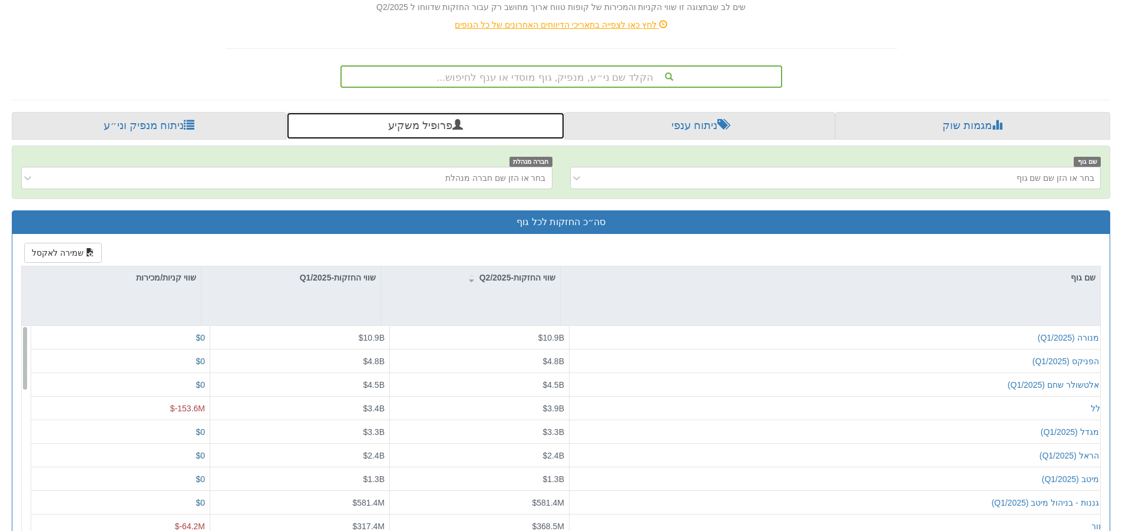
scroll to position [147, 0]
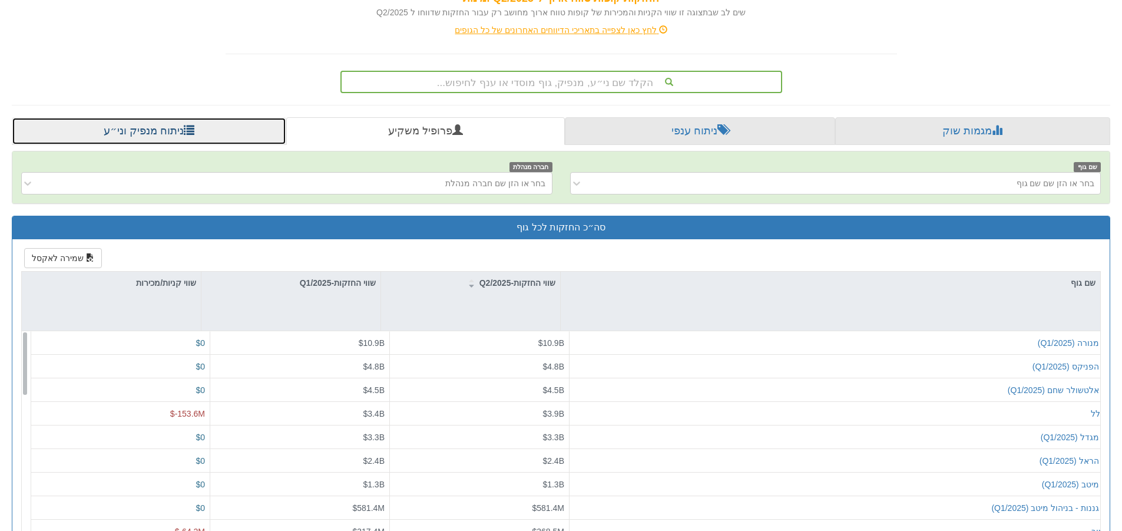
click at [223, 140] on link "ניתוח מנפיק וני״ע" at bounding box center [149, 131] width 274 height 28
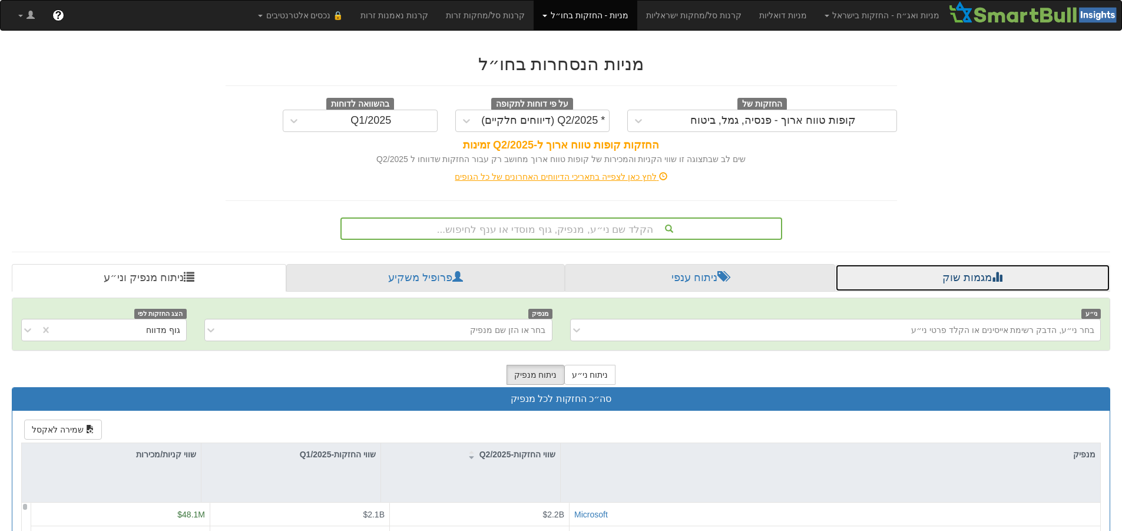
click at [1011, 270] on link "מגמות שוק" at bounding box center [972, 278] width 275 height 28
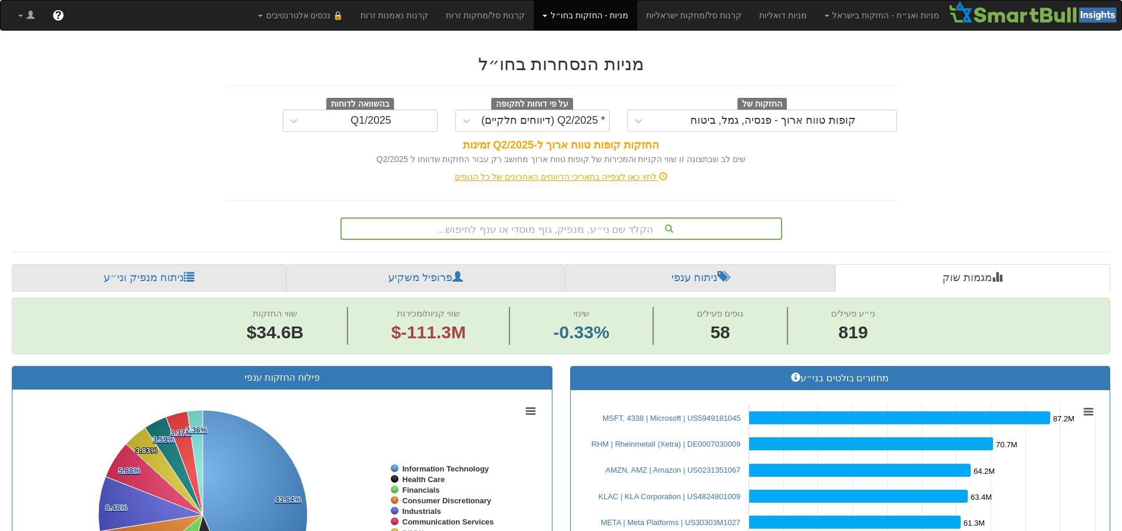
click at [711, 229] on div "הקלד שם ני״ע, מנפיק, גוף מוסדי או ענף לחיפוש..." at bounding box center [561, 229] width 439 height 20
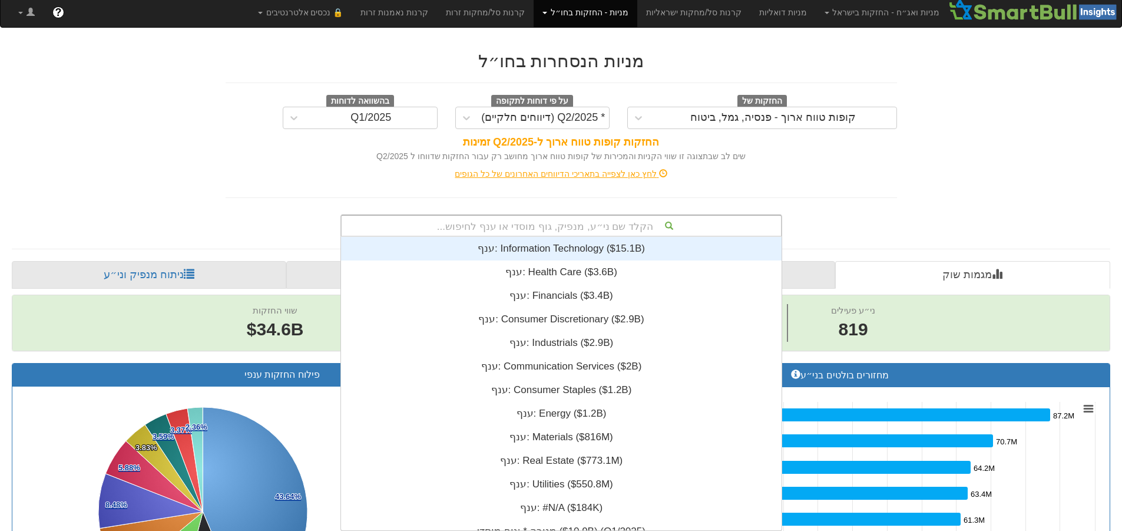
scroll to position [293, 0]
click at [864, 196] on div "מניות הנסחרות בחו״ל החזקות של קופות טווח ארוך - פנסיה, גמל, ביטוח על פי דוחות ל…" at bounding box center [561, 137] width 689 height 197
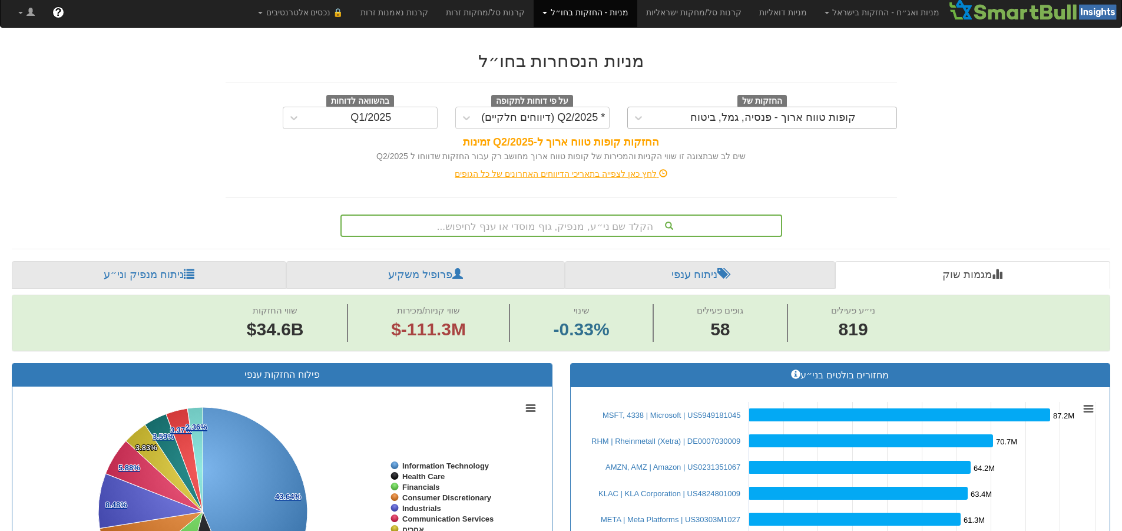
click at [792, 123] on div "קופות טווח ארוך - פנסיה, גמל, ביטוח" at bounding box center [773, 118] width 166 height 12
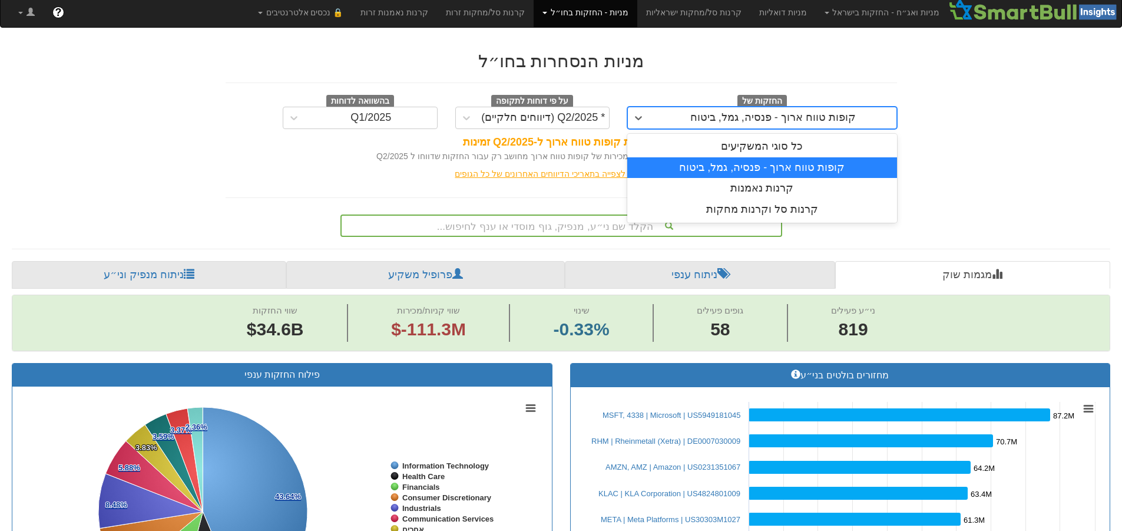
click at [789, 170] on div "קופות טווח ארוך - פנסיה, גמל, ביטוח" at bounding box center [762, 167] width 270 height 21
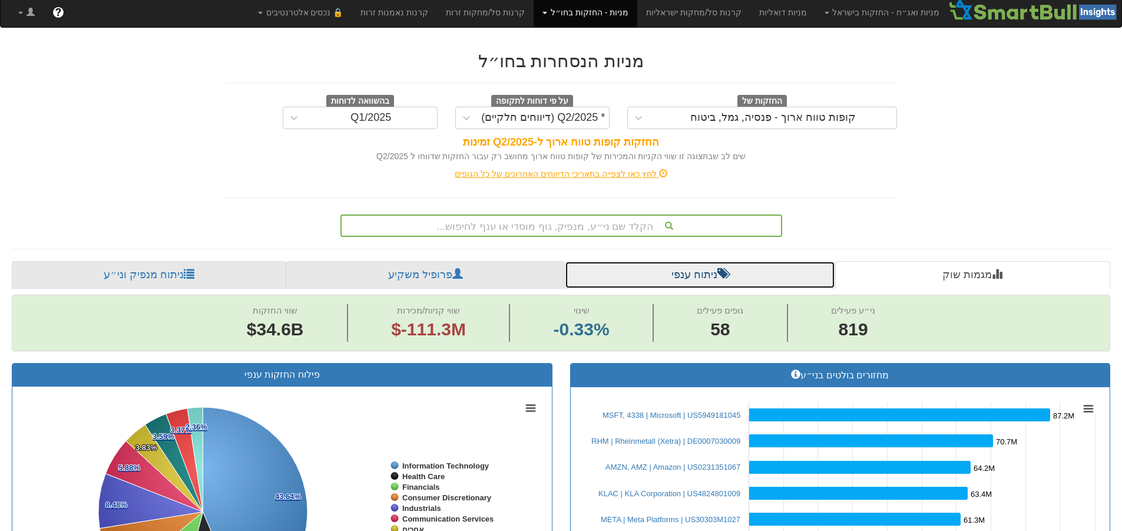
click at [733, 266] on link "ניתוח ענפי" at bounding box center [700, 275] width 270 height 28
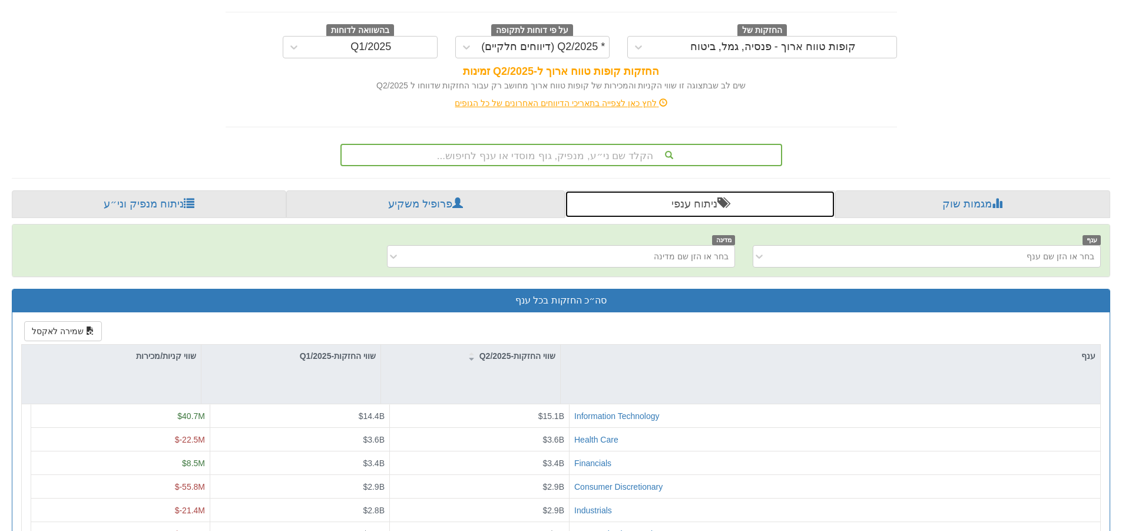
scroll to position [236, 0]
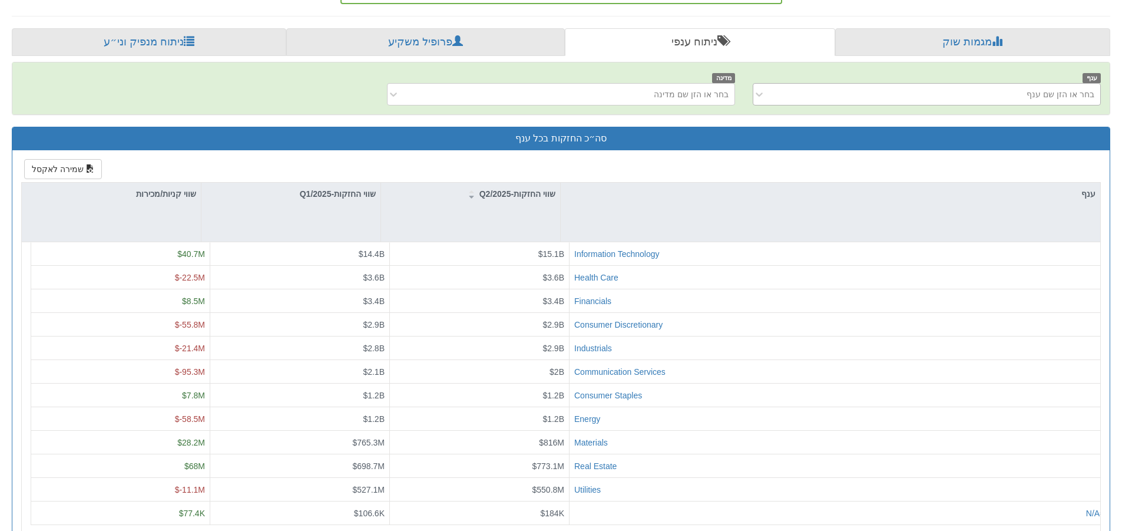
click at [911, 105] on div "בחר או הזן שם ענף" at bounding box center [927, 94] width 348 height 22
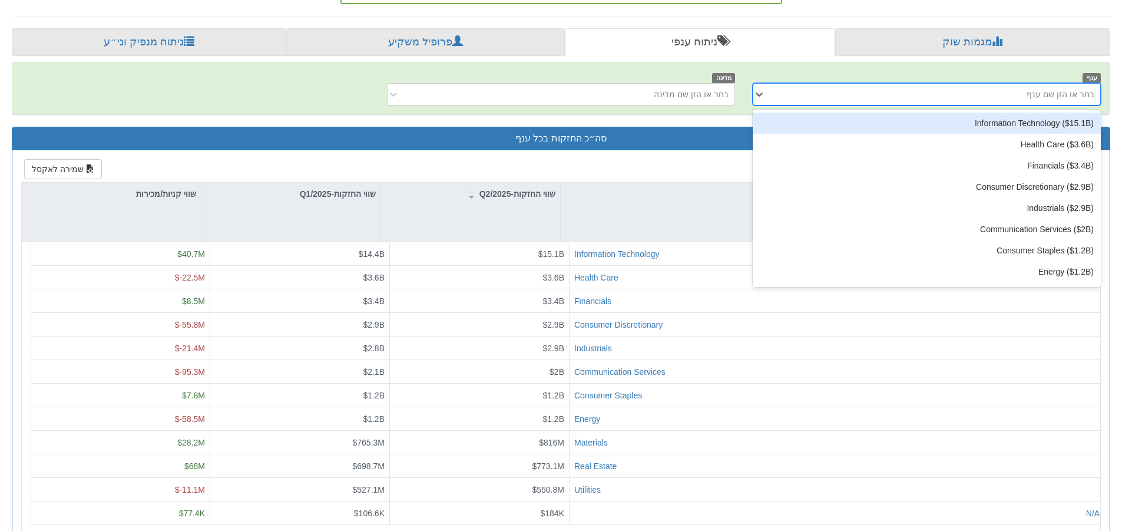
click at [914, 100] on div "בחר או הזן שם ענף" at bounding box center [936, 94] width 329 height 19
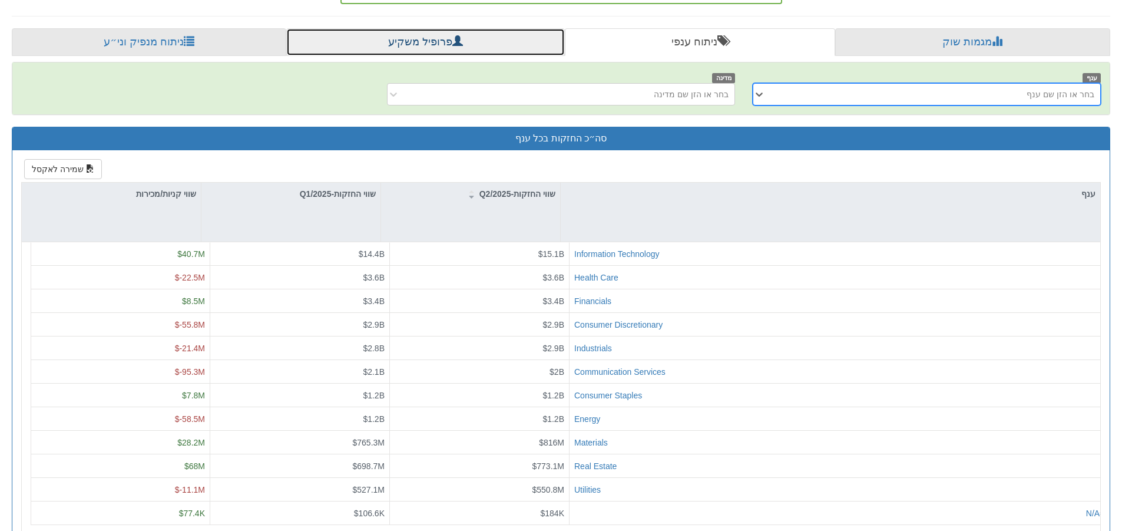
click at [510, 51] on link "פרופיל משקיע" at bounding box center [425, 42] width 278 height 28
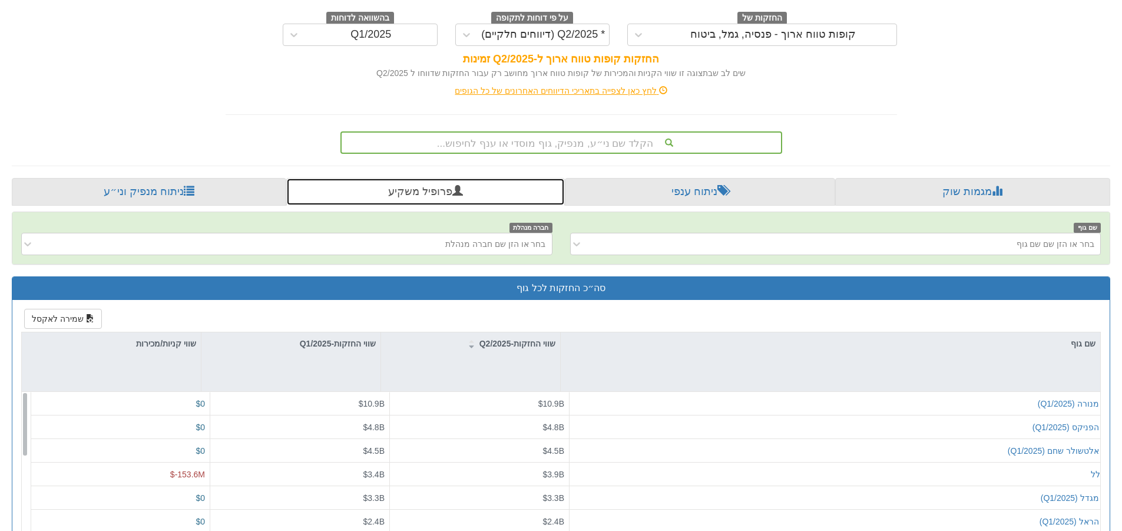
scroll to position [177, 0]
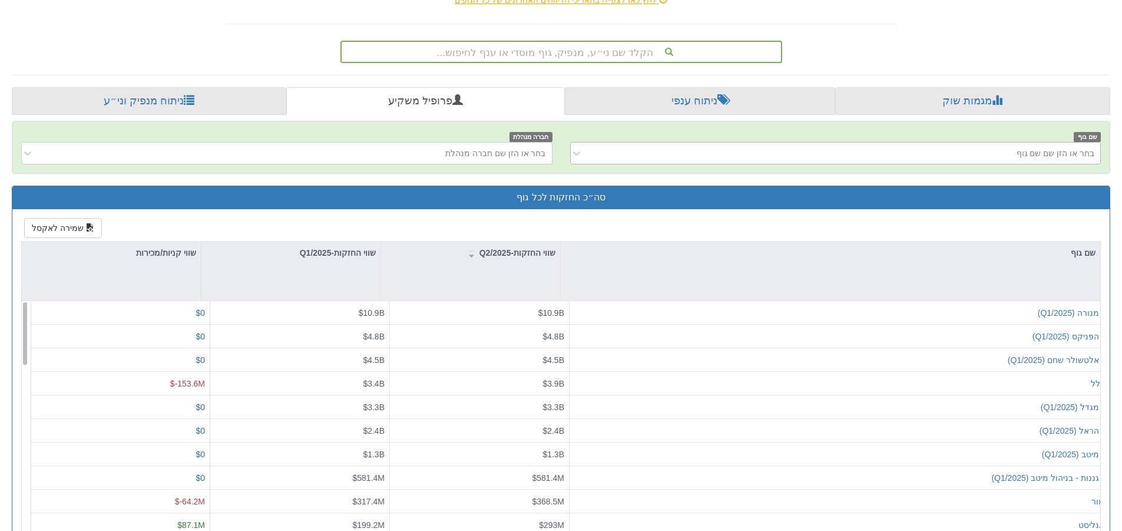
click at [974, 164] on div "שם גוף בחר או הזן שם שם גוף חברה מנהלת בחר או הזן שם חברה מנהלת" at bounding box center [560, 147] width 1097 height 52
click at [975, 158] on div "בחר או הזן שם שם גוף" at bounding box center [845, 153] width 512 height 19
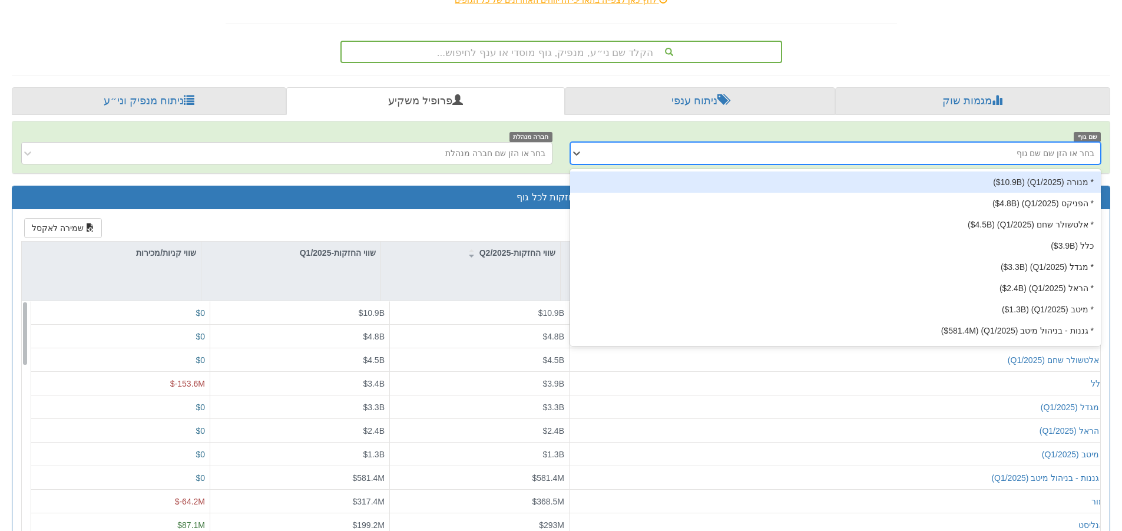
click at [1000, 187] on div "* מנורה ‎($10.9B‎)‎ (Q1/2025)" at bounding box center [835, 181] width 531 height 21
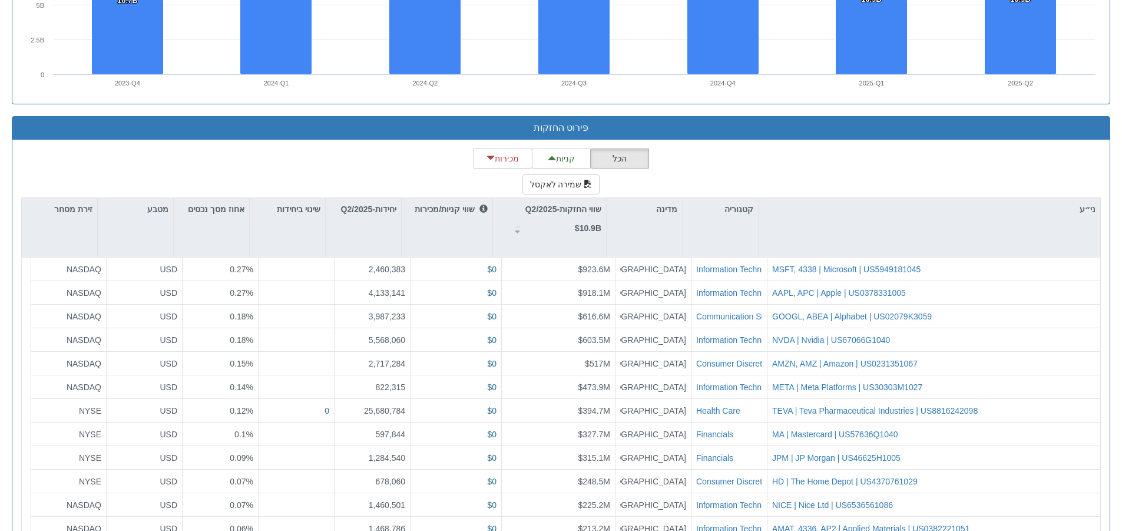
scroll to position [1102, 0]
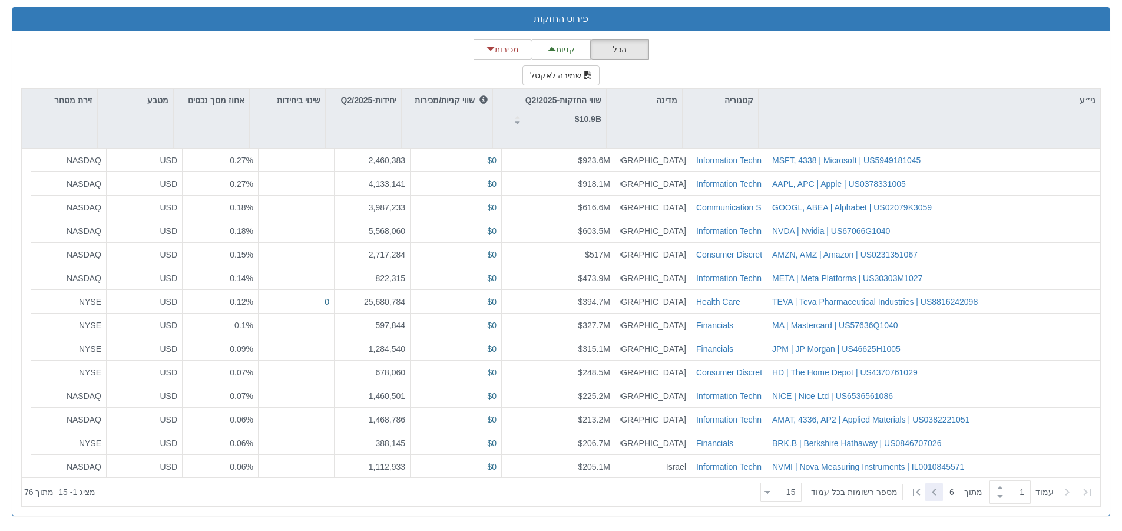
click at [931, 497] on icon at bounding box center [934, 492] width 14 height 14
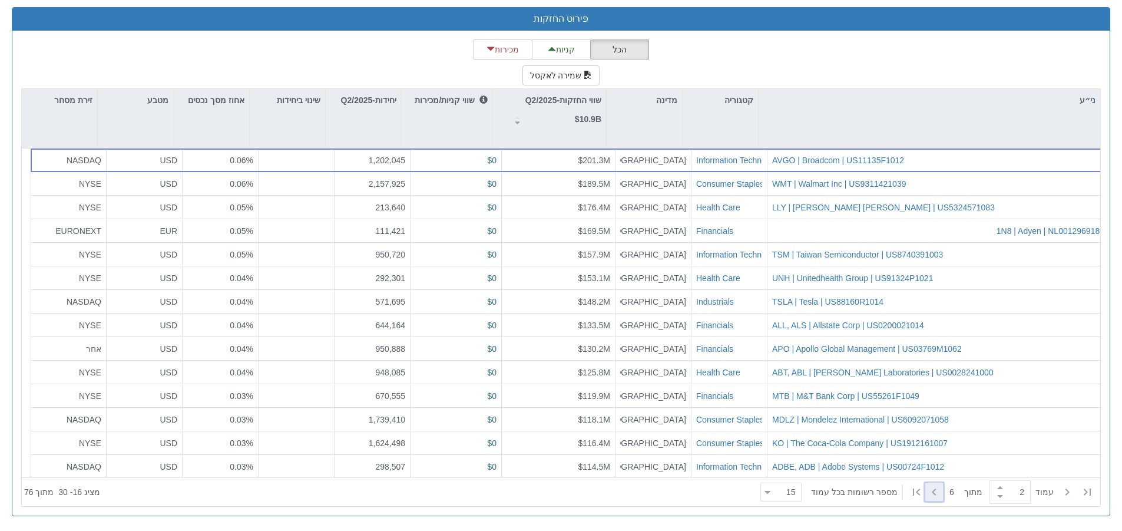
click at [931, 497] on icon at bounding box center [934, 492] width 14 height 14
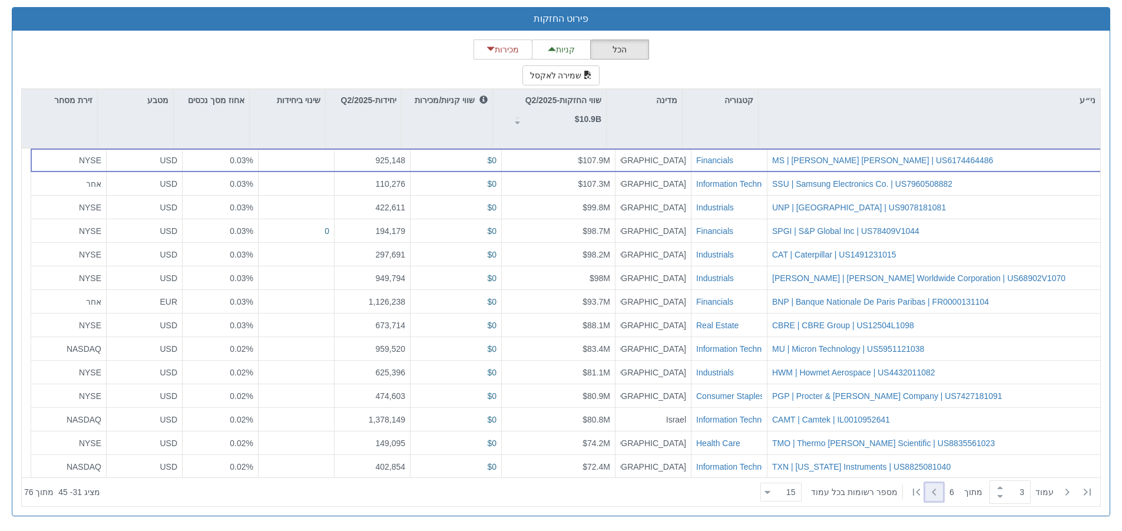
click at [931, 497] on icon at bounding box center [934, 492] width 14 height 14
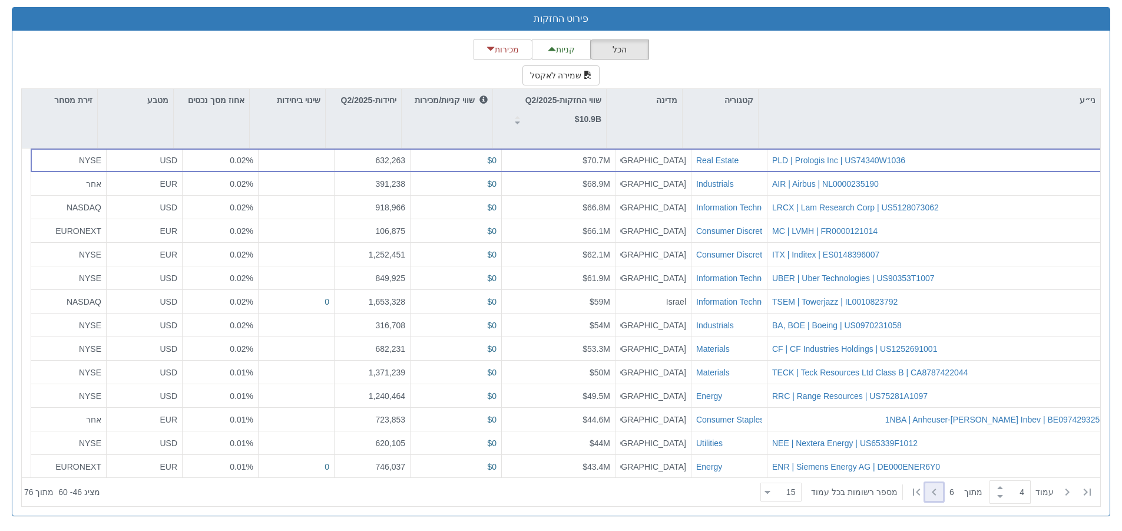
click at [931, 497] on icon at bounding box center [934, 492] width 14 height 14
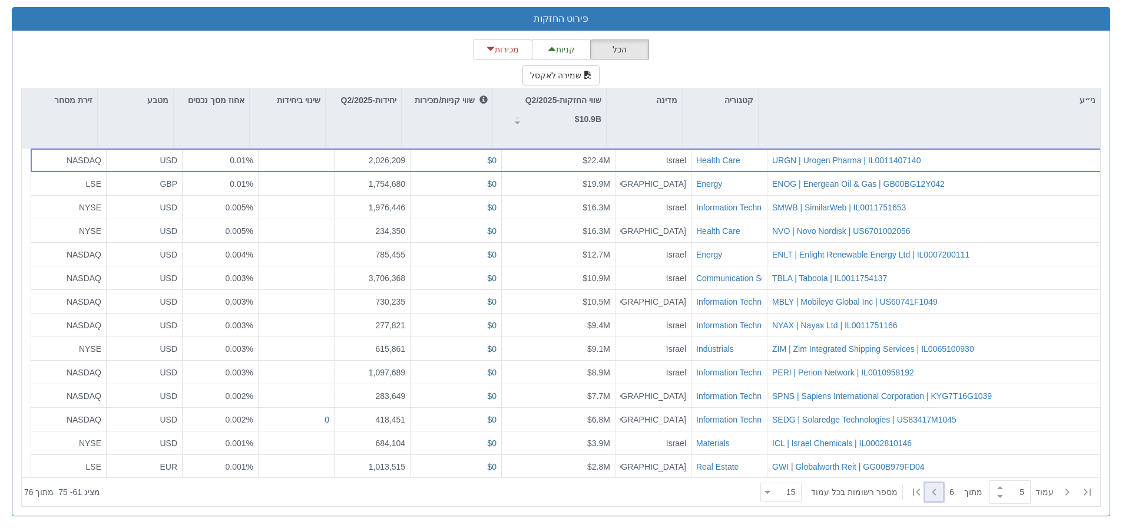
click at [931, 497] on icon at bounding box center [934, 492] width 14 height 14
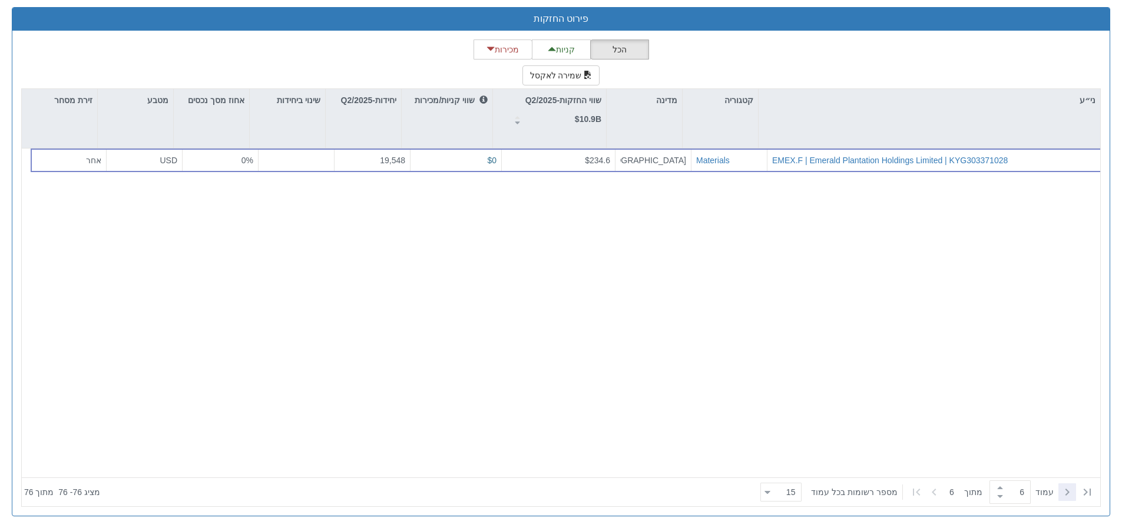
click at [1066, 491] on icon at bounding box center [1067, 492] width 14 height 14
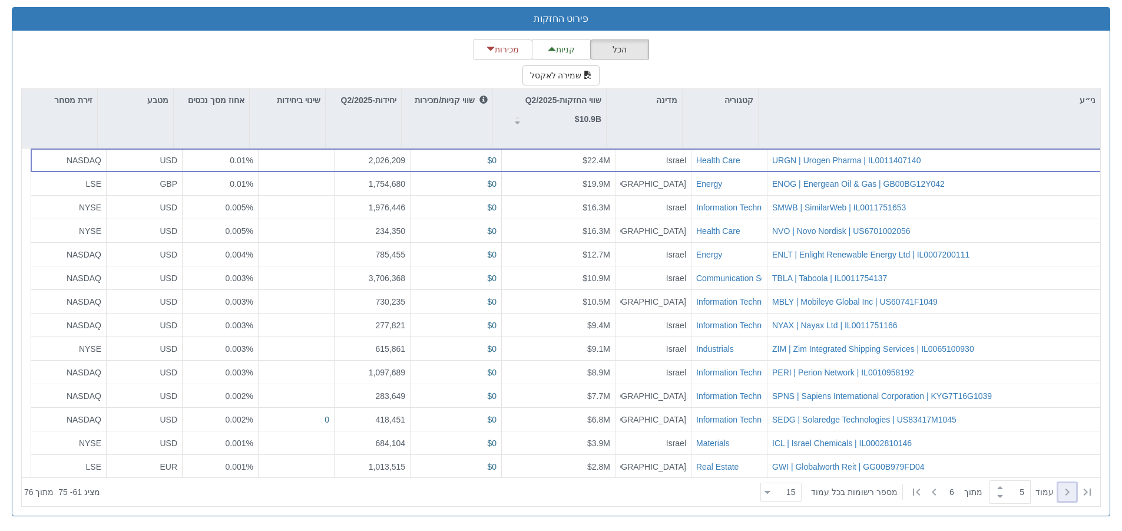
click at [1066, 491] on icon at bounding box center [1067, 492] width 14 height 14
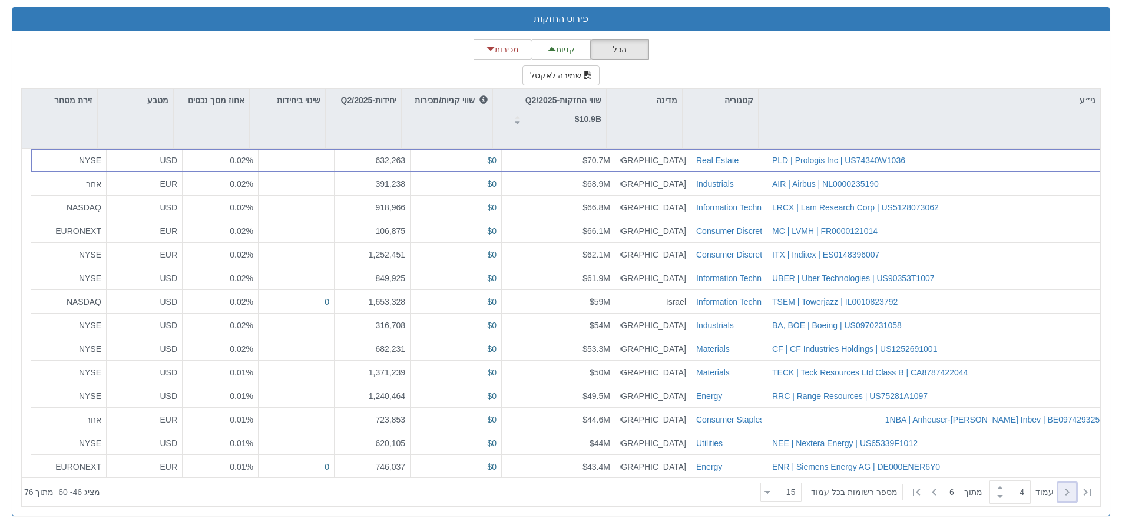
click at [1066, 491] on icon at bounding box center [1067, 492] width 14 height 14
type input "3"
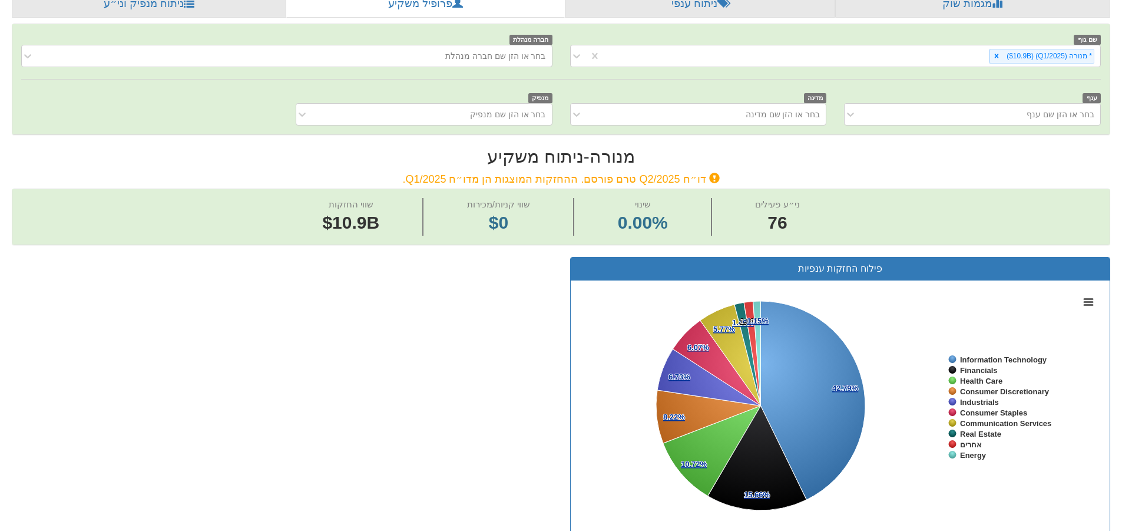
scroll to position [0, 0]
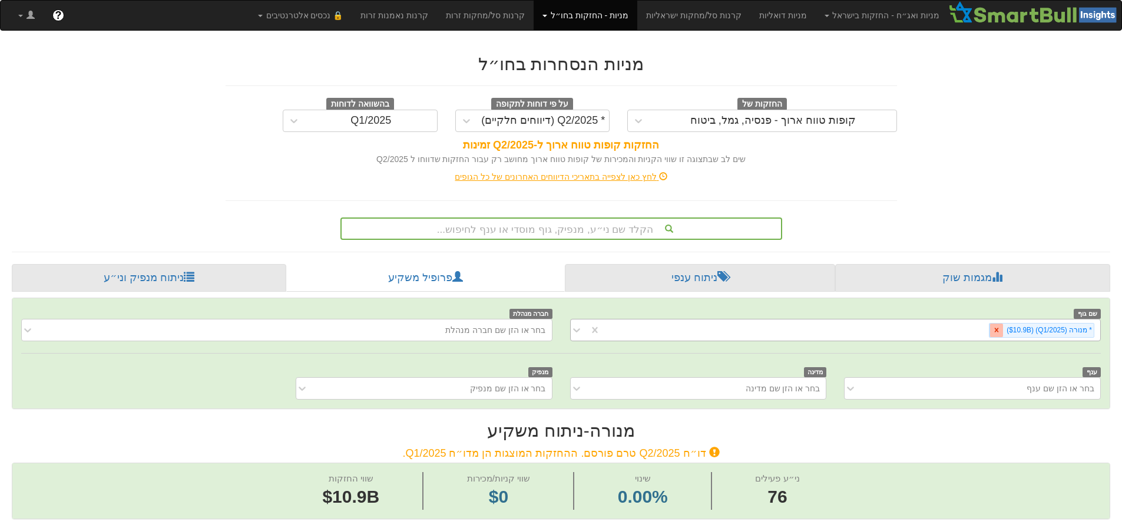
click at [998, 336] on div at bounding box center [997, 330] width 14 height 14
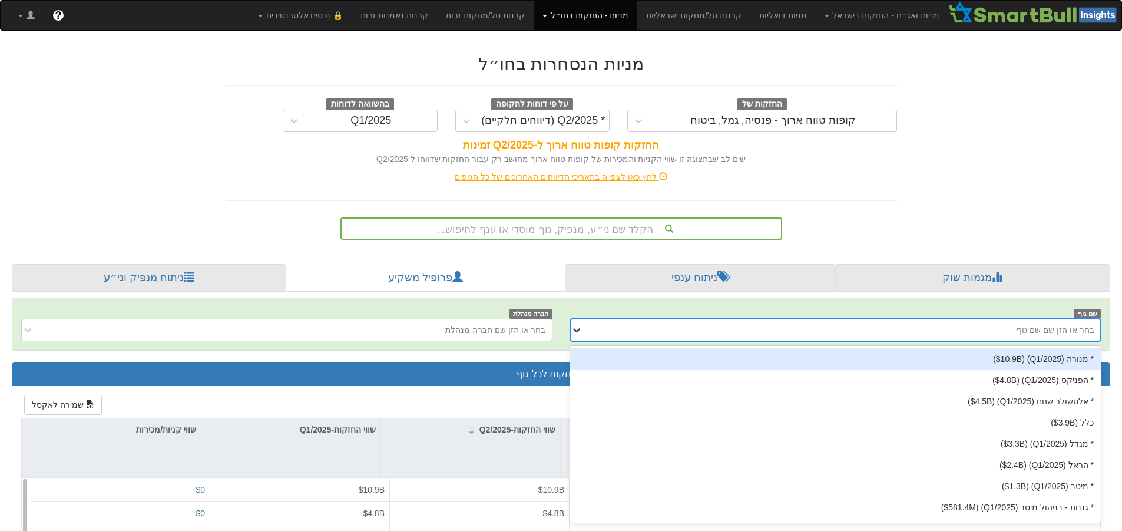
click at [574, 337] on div at bounding box center [580, 329] width 18 height 21
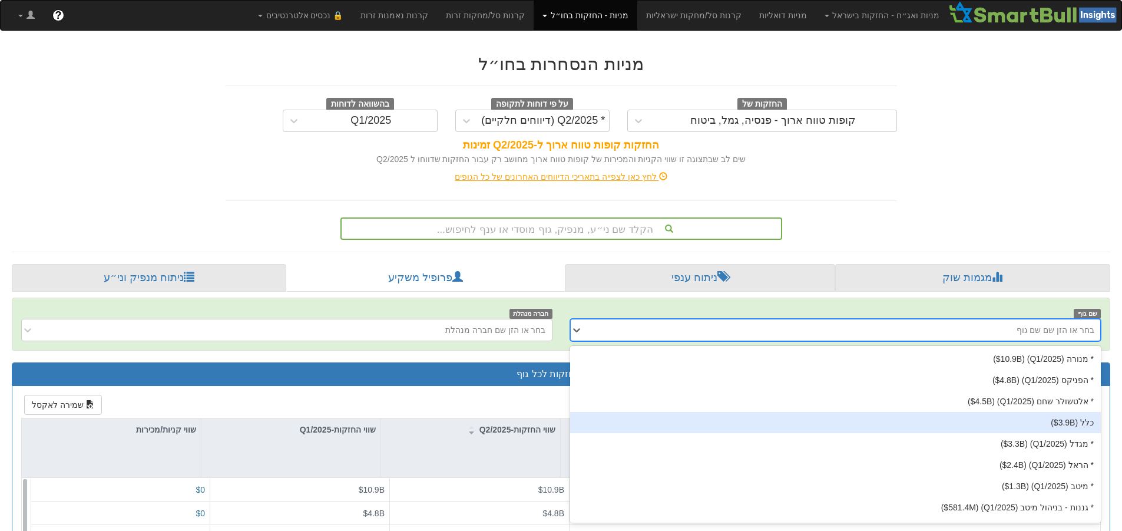
click at [701, 421] on div "כלל ‎($3.9B‎)‎" at bounding box center [835, 422] width 531 height 21
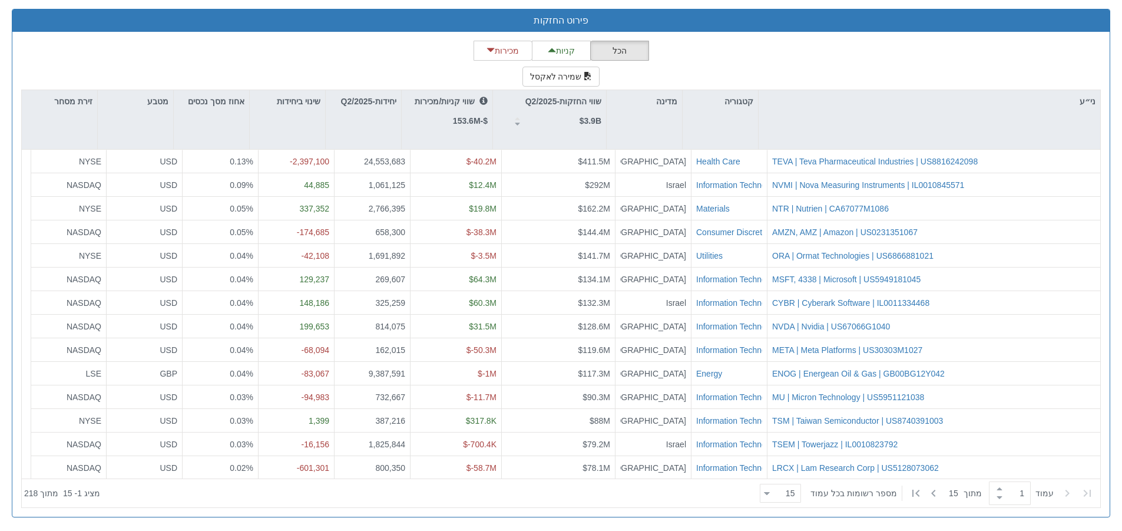
scroll to position [1085, 0]
